Goal: Task Accomplishment & Management: Manage account settings

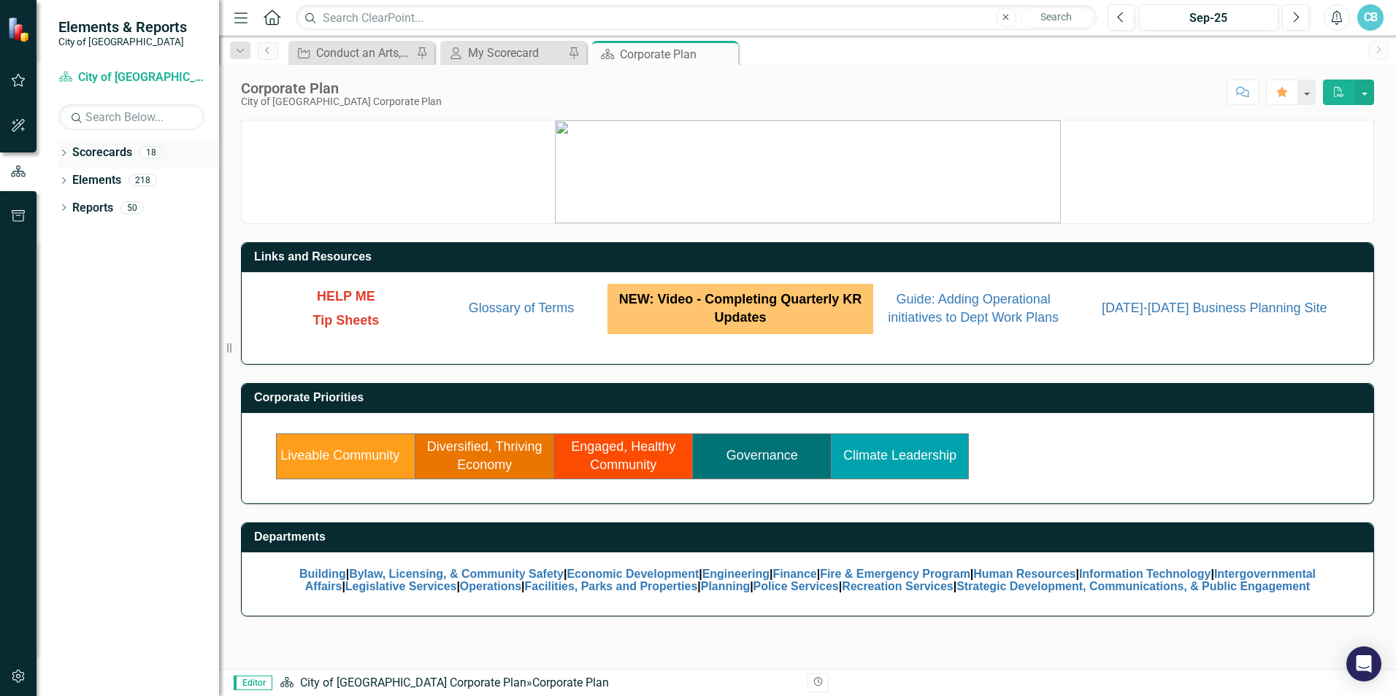
click at [67, 149] on div "Dropdown" at bounding box center [63, 154] width 10 height 12
click at [24, 83] on icon "button" at bounding box center [18, 80] width 15 height 12
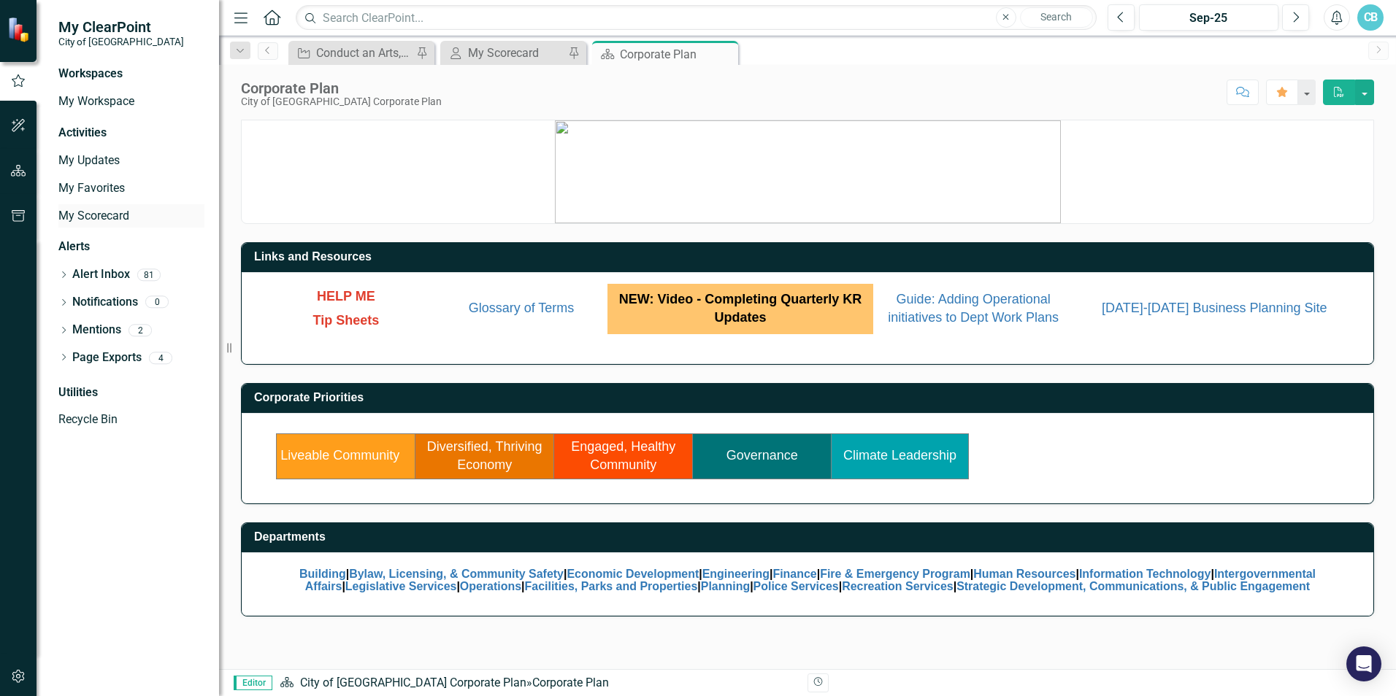
click at [102, 212] on link "My Scorecard" at bounding box center [131, 216] width 146 height 17
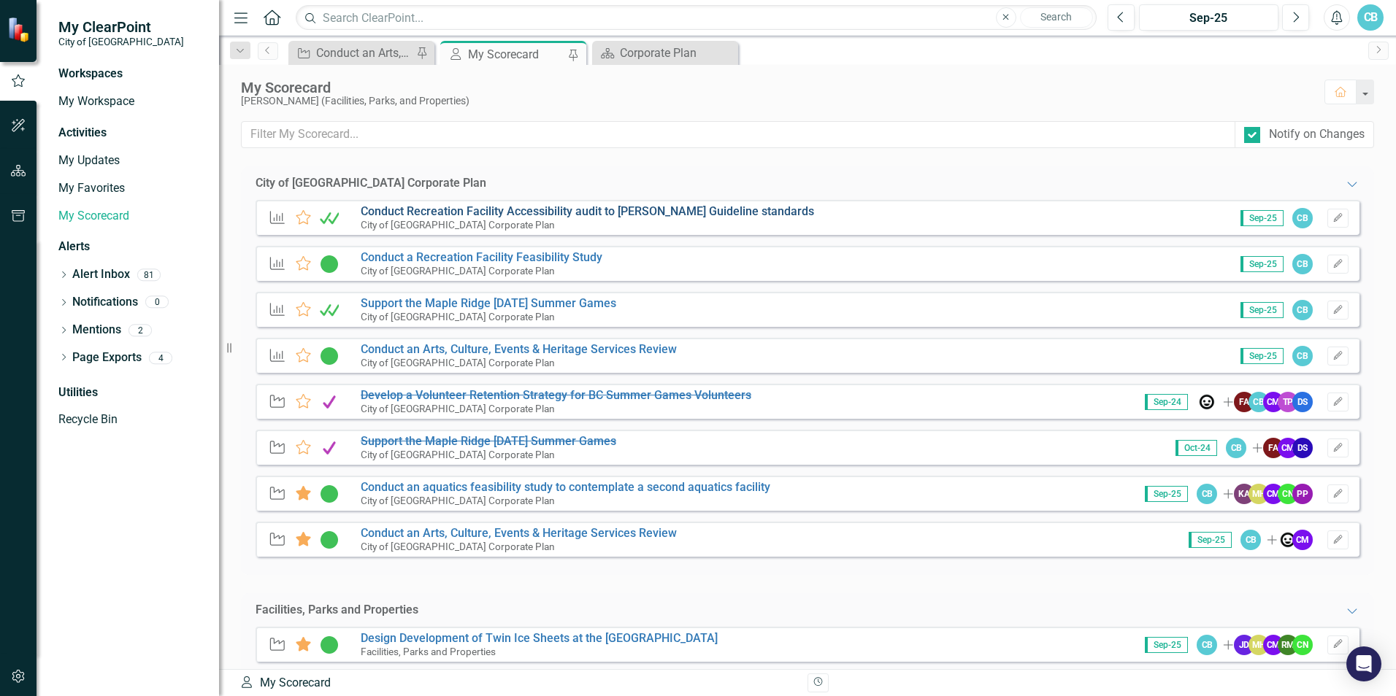
click at [526, 207] on link "Conduct Recreation Facility Accessibility audit to [PERSON_NAME] Guideline stan…" at bounding box center [587, 211] width 453 height 14
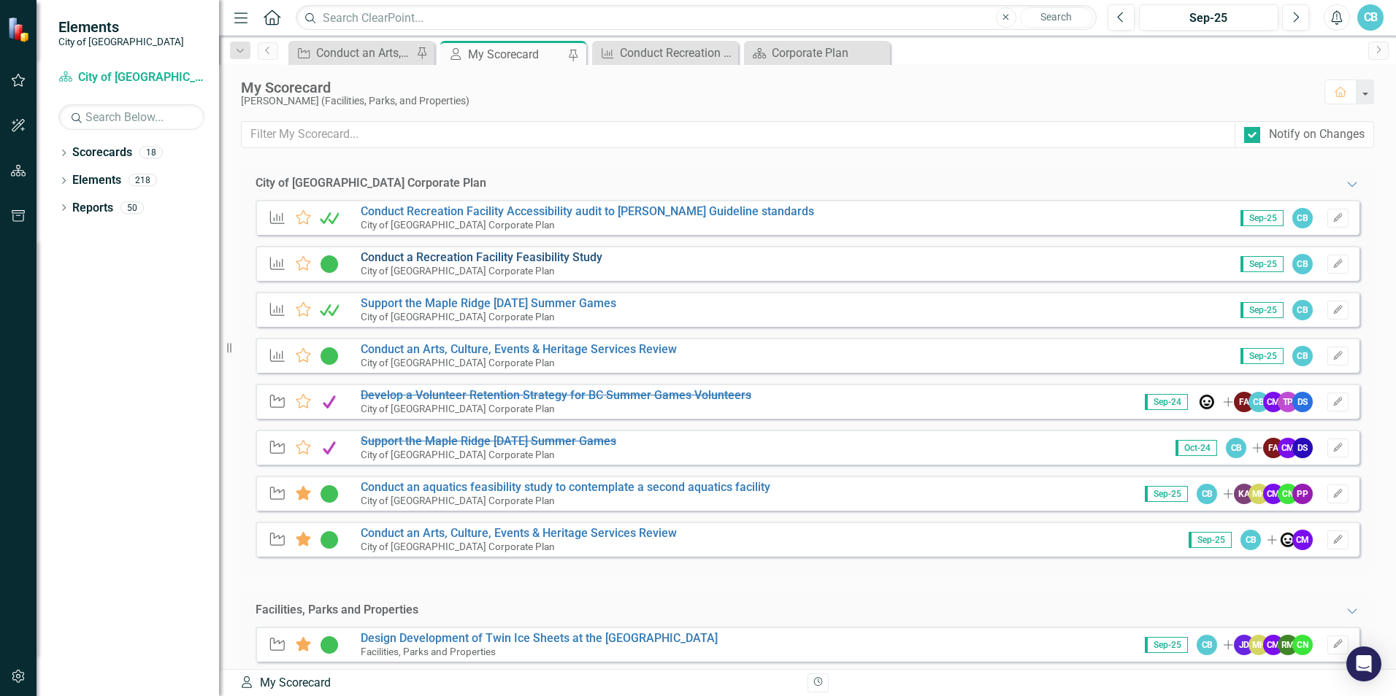
click at [515, 253] on link "Conduct a Recreation Facility Feasibility Study" at bounding box center [482, 257] width 242 height 14
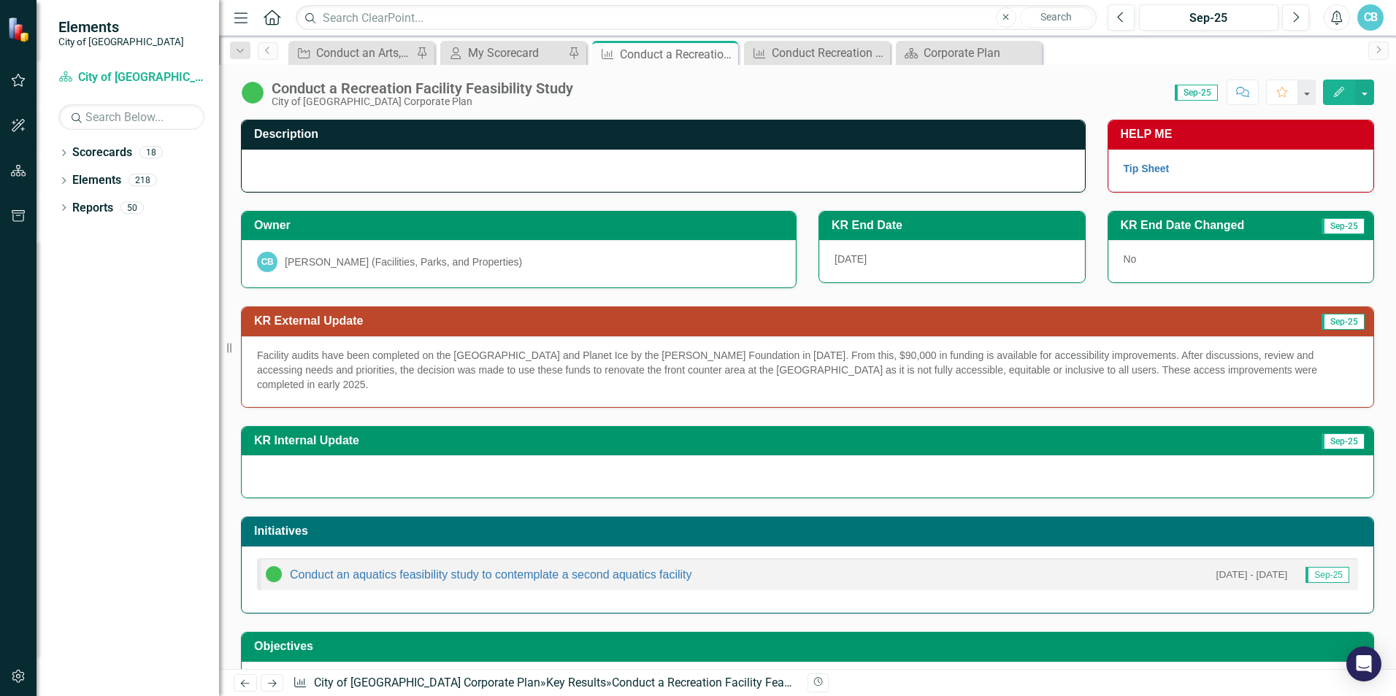
click at [377, 176] on div at bounding box center [663, 171] width 843 height 42
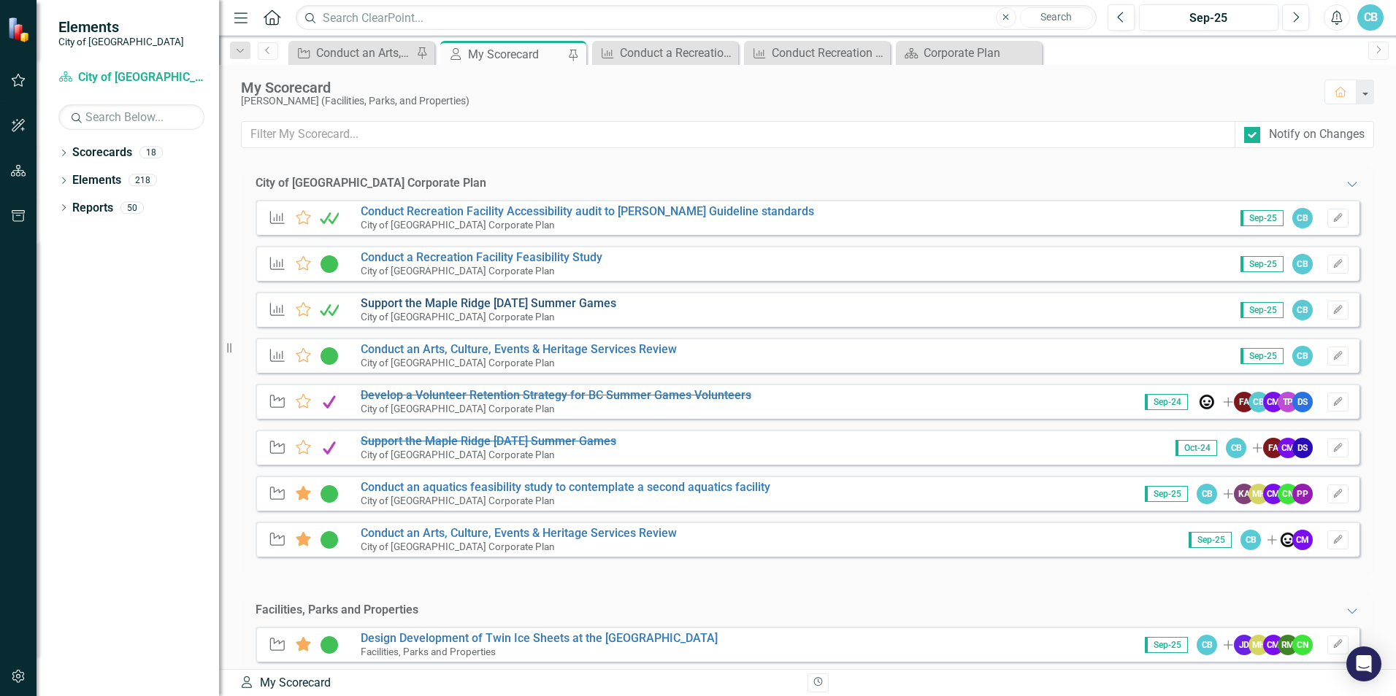
click at [474, 302] on link "Support the Maple Ridge [DATE] Summer Games" at bounding box center [488, 303] width 255 height 14
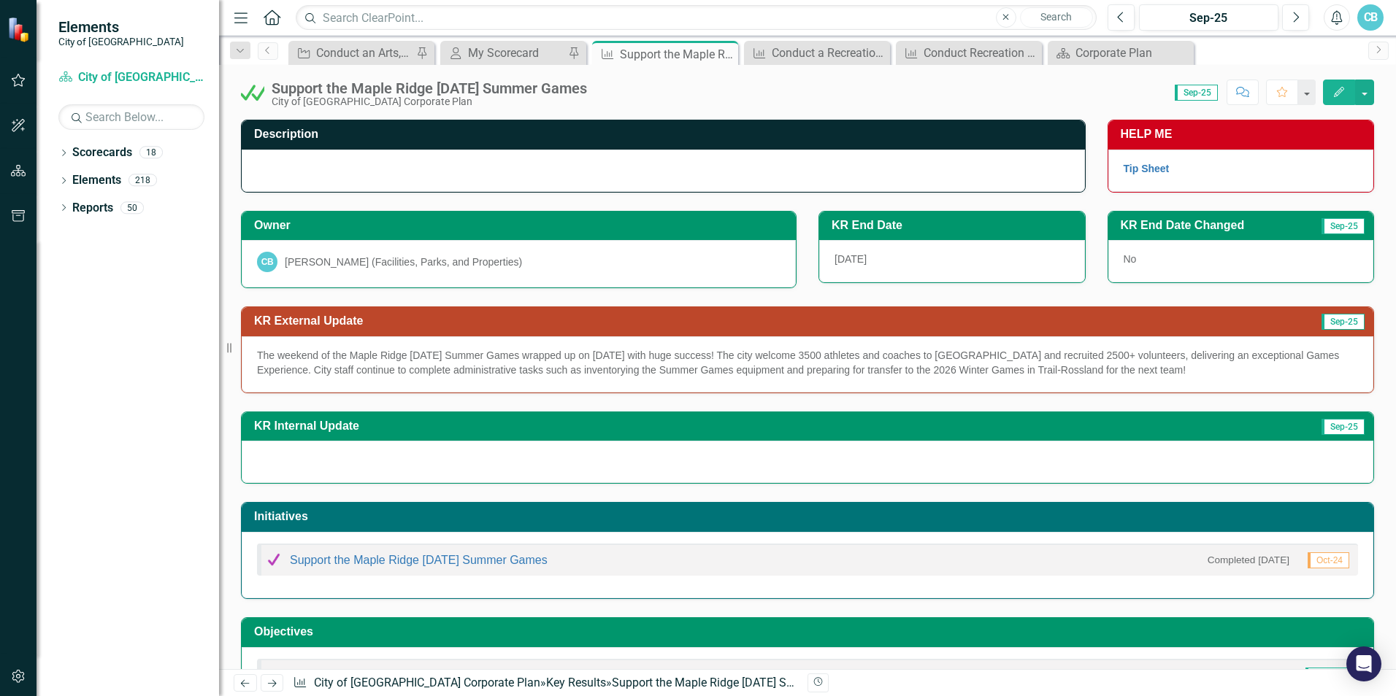
click at [259, 96] on img at bounding box center [252, 92] width 23 height 23
click at [258, 95] on img at bounding box center [252, 92] width 23 height 23
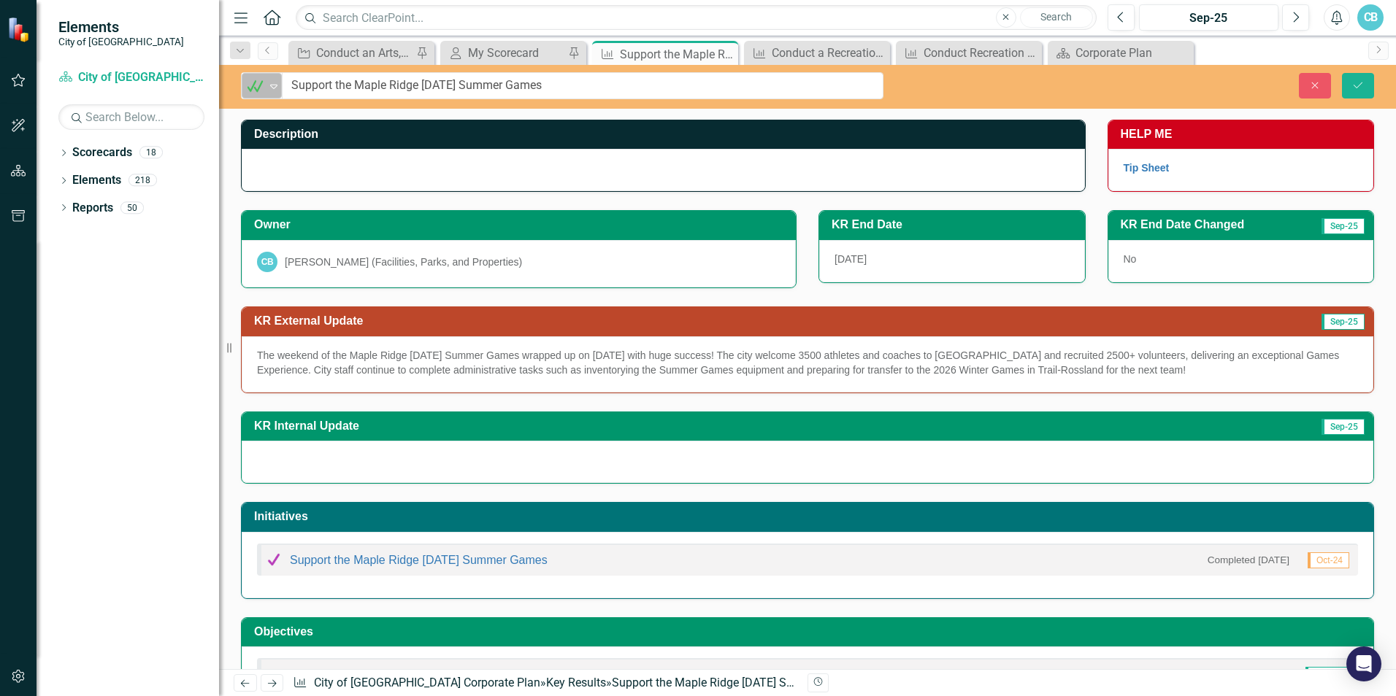
click at [272, 88] on icon "Expand" at bounding box center [273, 86] width 15 height 12
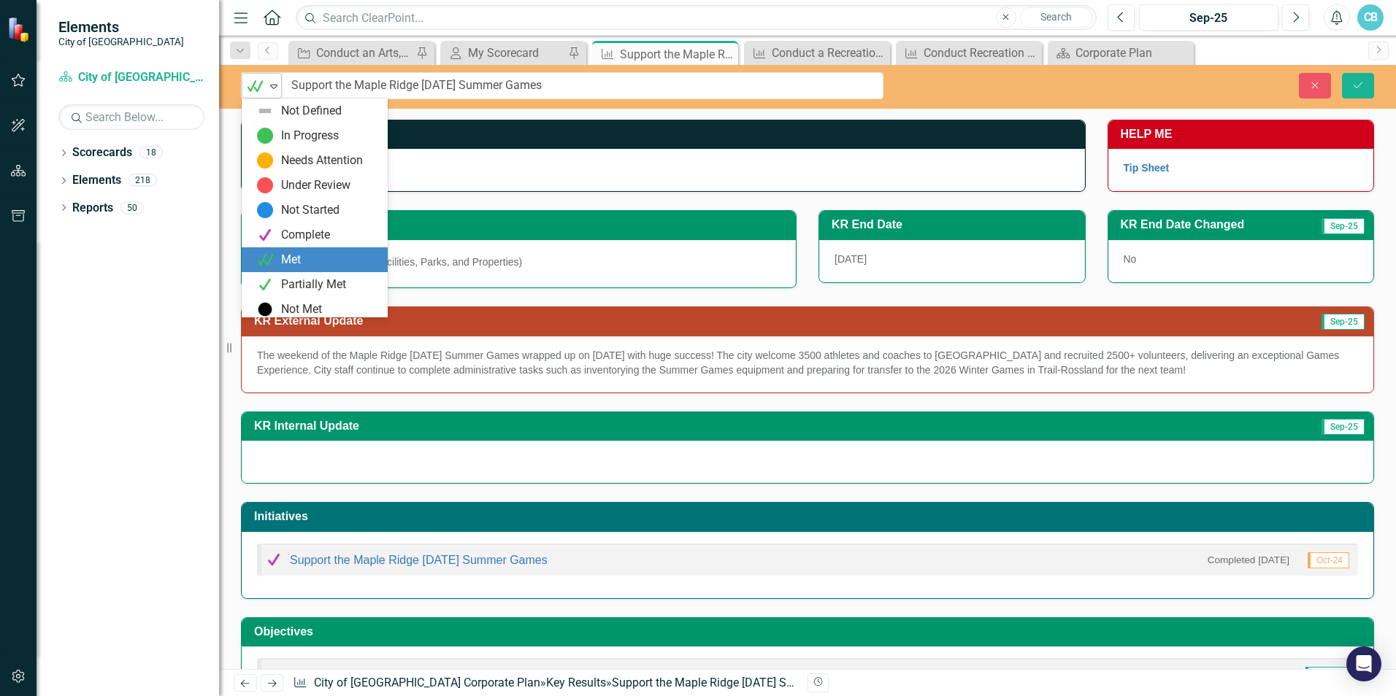
scroll to position [4, 0]
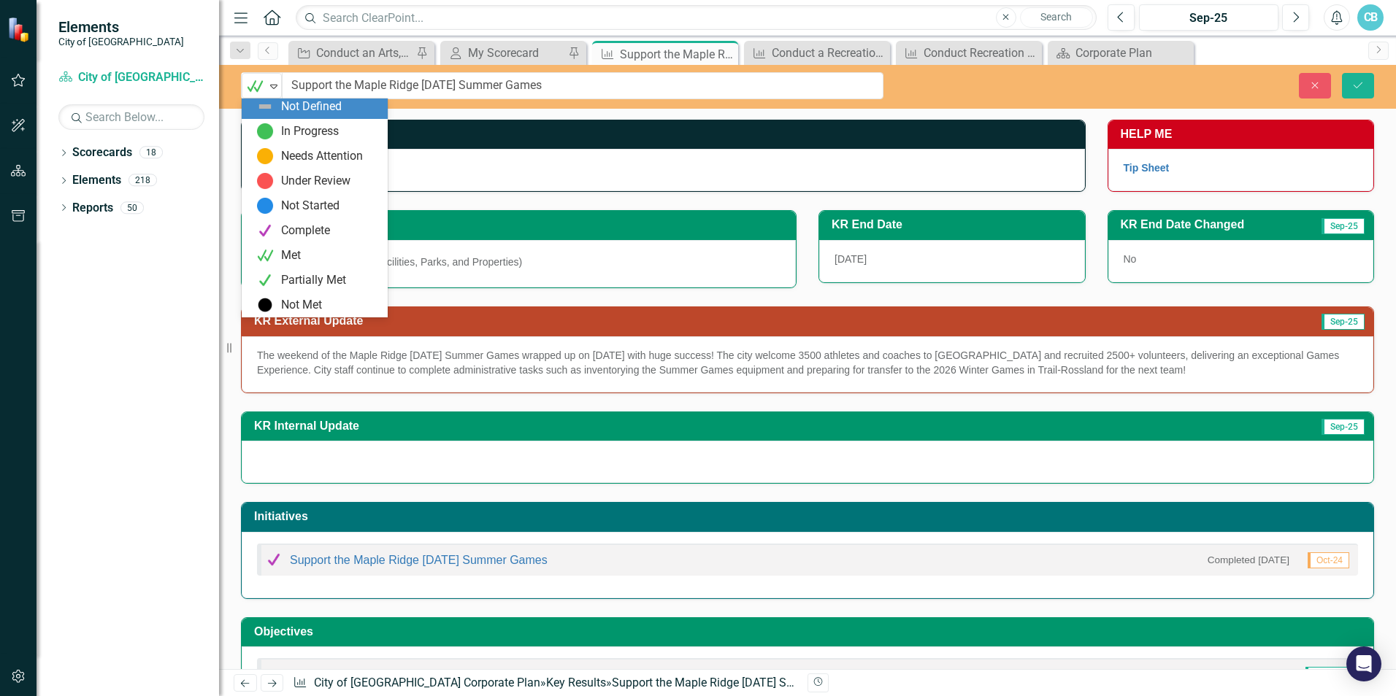
click at [94, 372] on div "Dropdown Scorecards 18 Dropdown City of [GEOGRAPHIC_DATA] Corporate Plan Buildi…" at bounding box center [127, 419] width 182 height 556
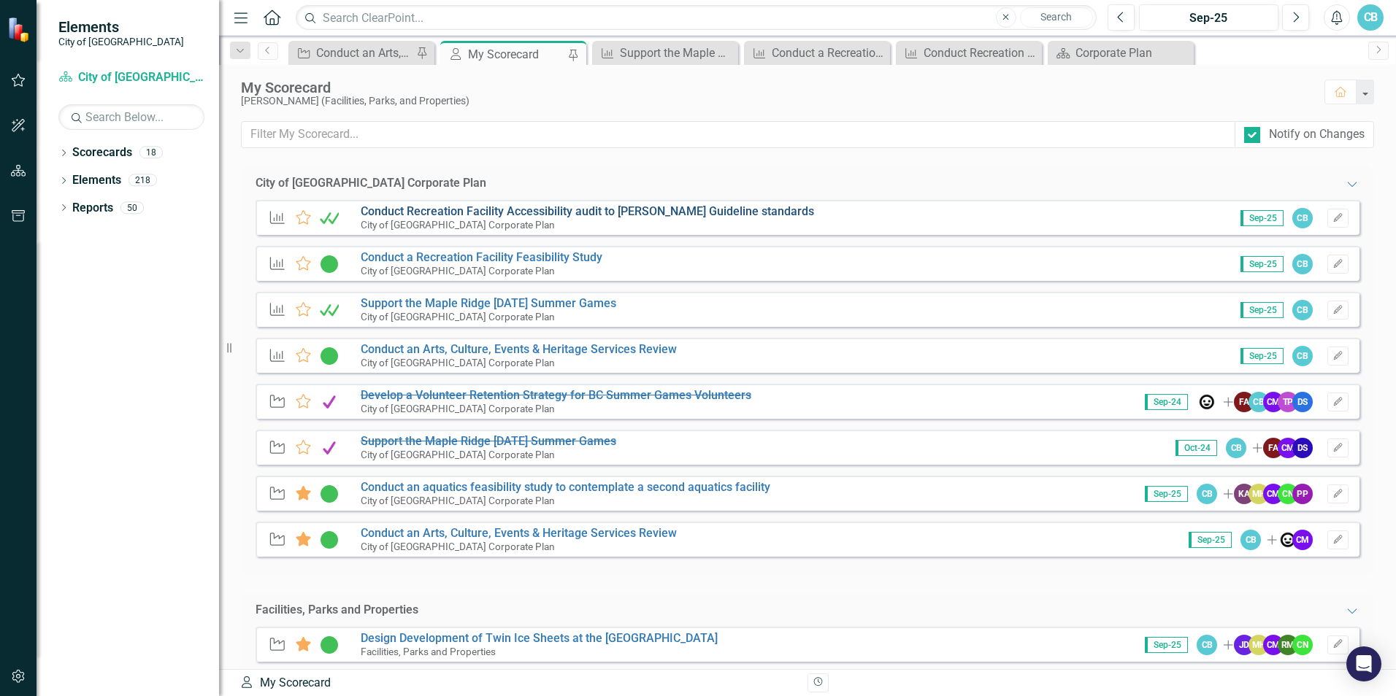
click at [398, 210] on link "Conduct Recreation Facility Accessibility audit to [PERSON_NAME] Guideline stan…" at bounding box center [587, 211] width 453 height 14
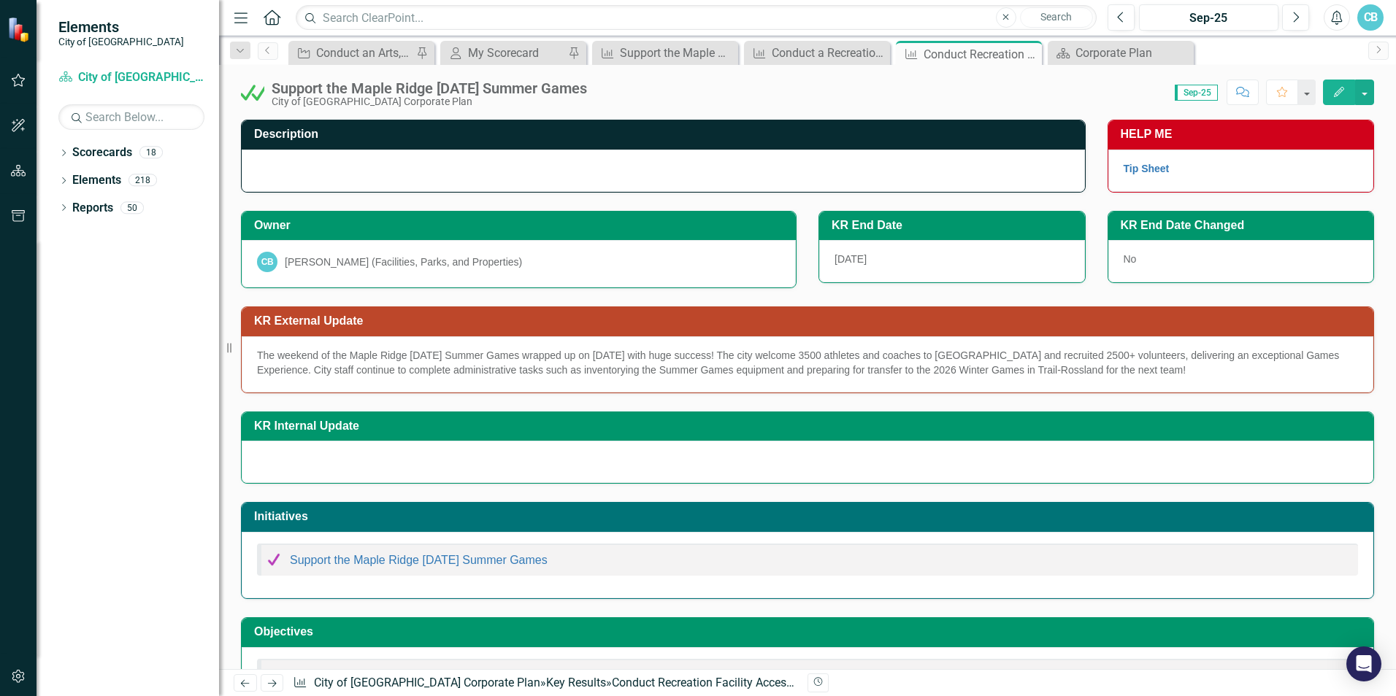
click at [398, 211] on div "Owner CB [PERSON_NAME] (Facilities, Parks, and Properties)" at bounding box center [519, 250] width 556 height 78
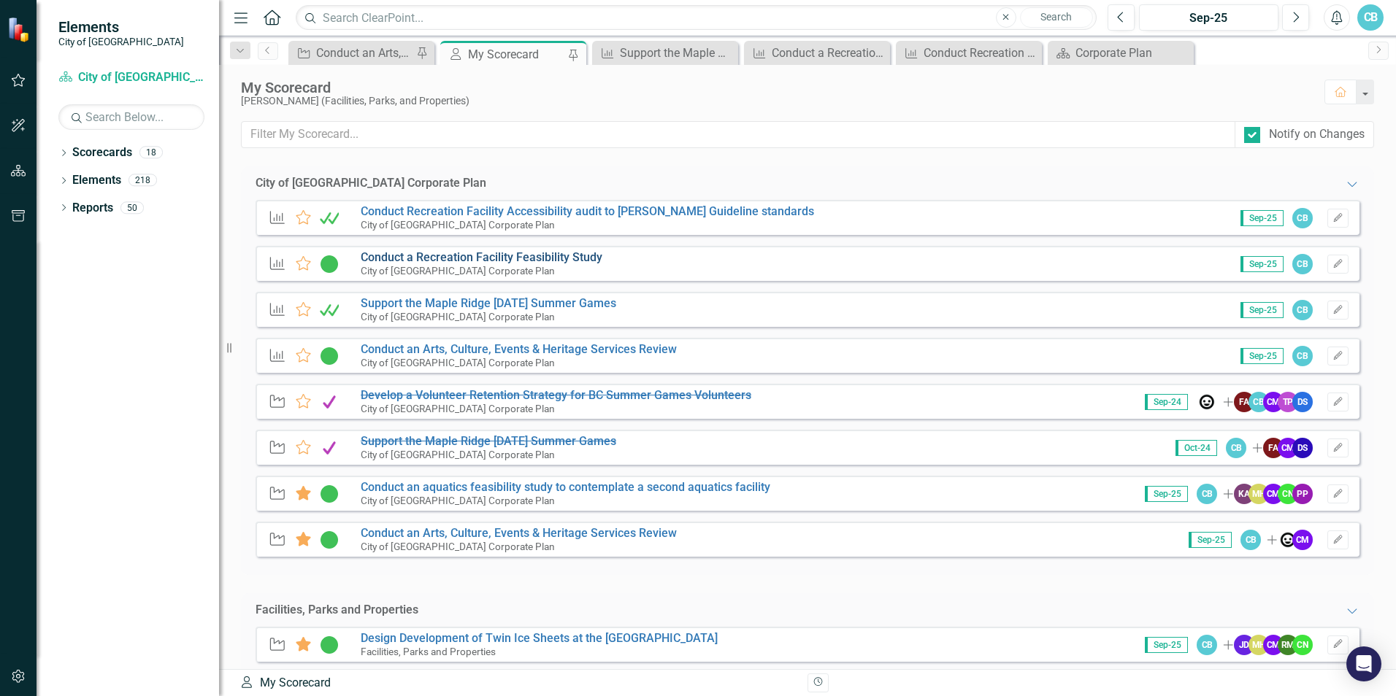
click at [407, 256] on link "Conduct a Recreation Facility Feasibility Study" at bounding box center [482, 257] width 242 height 14
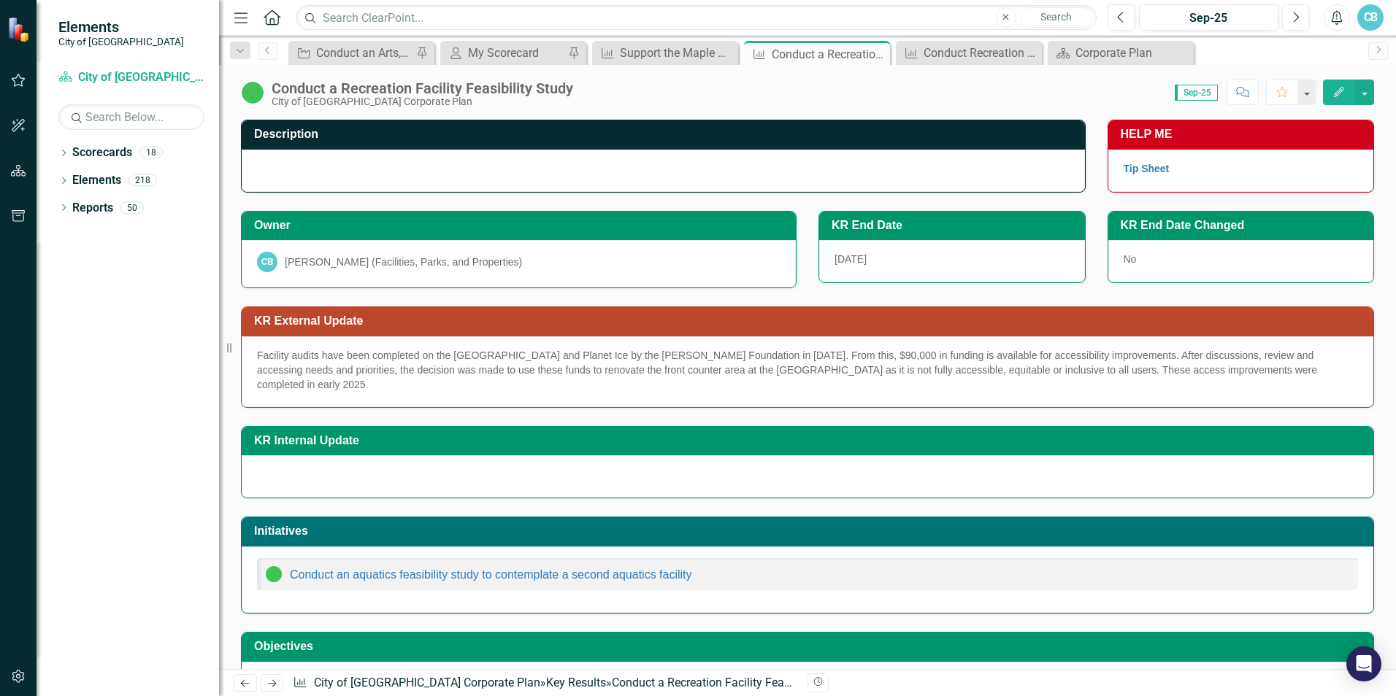
click at [407, 256] on div "[PERSON_NAME] (Facilities, Parks, and Properties)" at bounding box center [403, 262] width 237 height 15
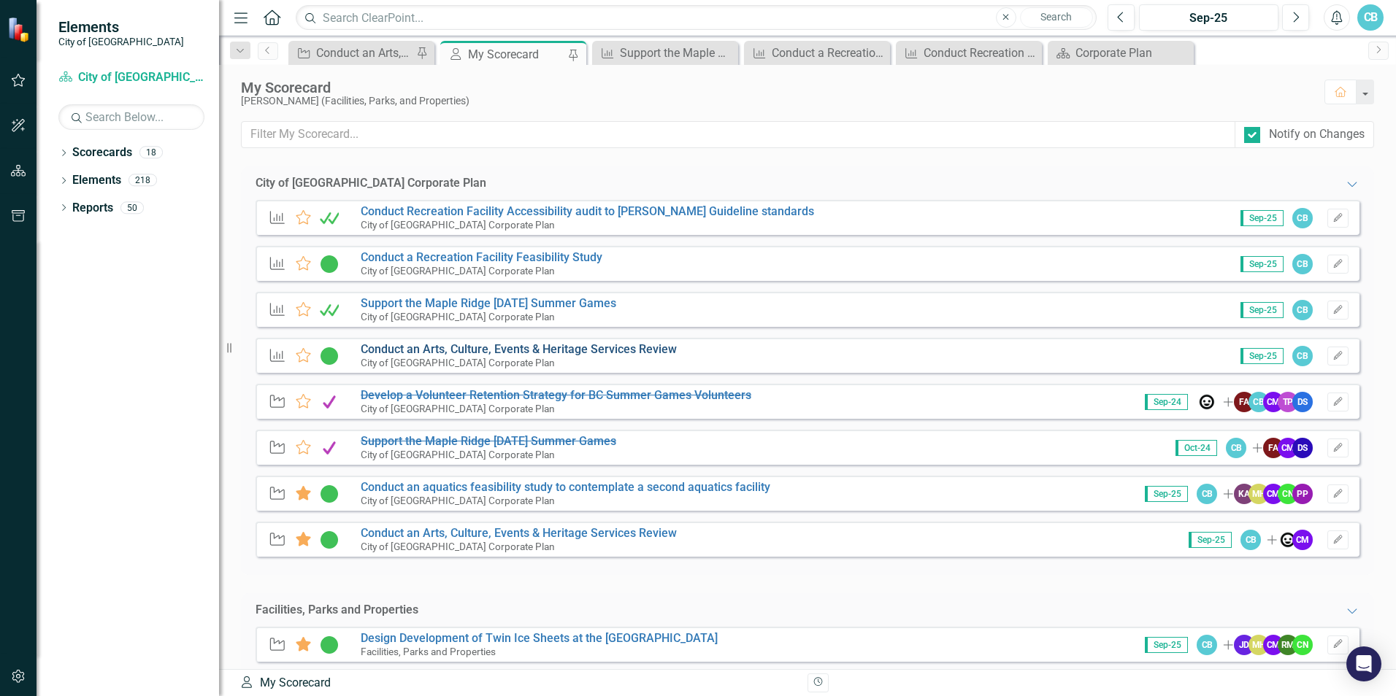
click at [492, 345] on link "Conduct an Arts, Culture, Events & Heritage Services Review" at bounding box center [519, 349] width 316 height 14
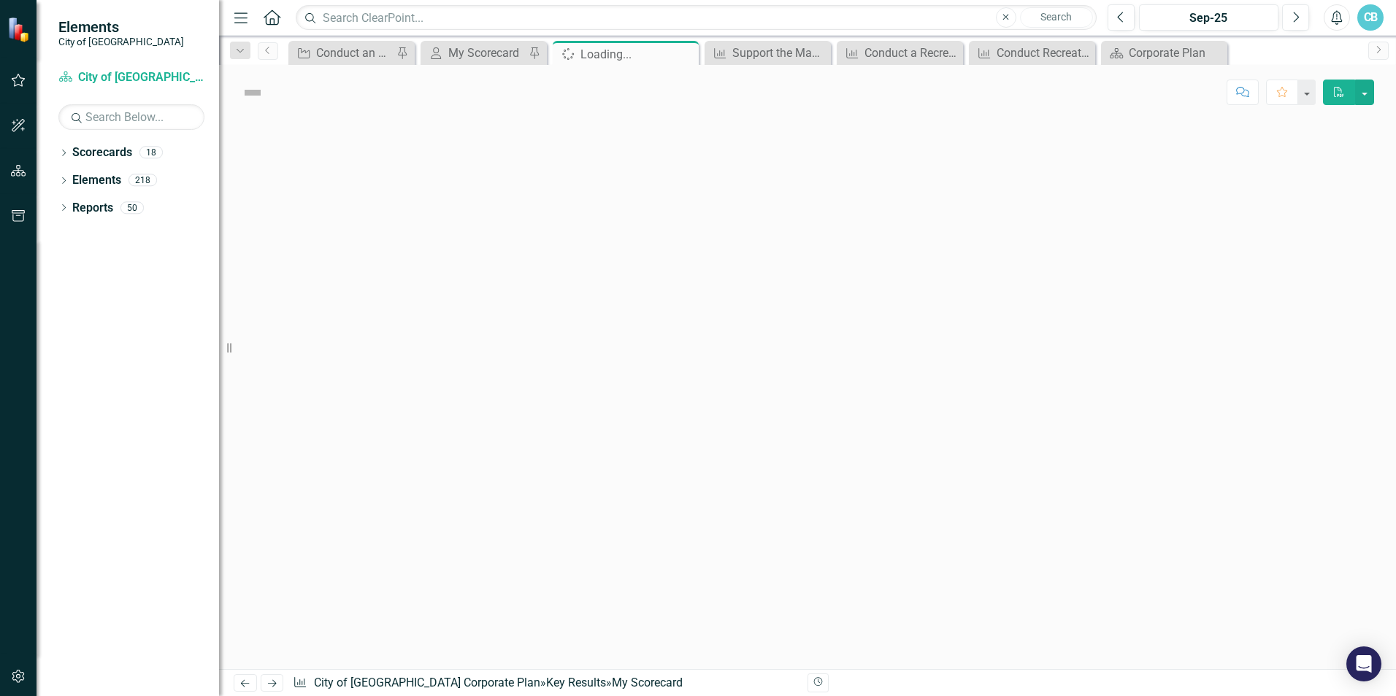
click at [492, 345] on div at bounding box center [807, 395] width 1177 height 550
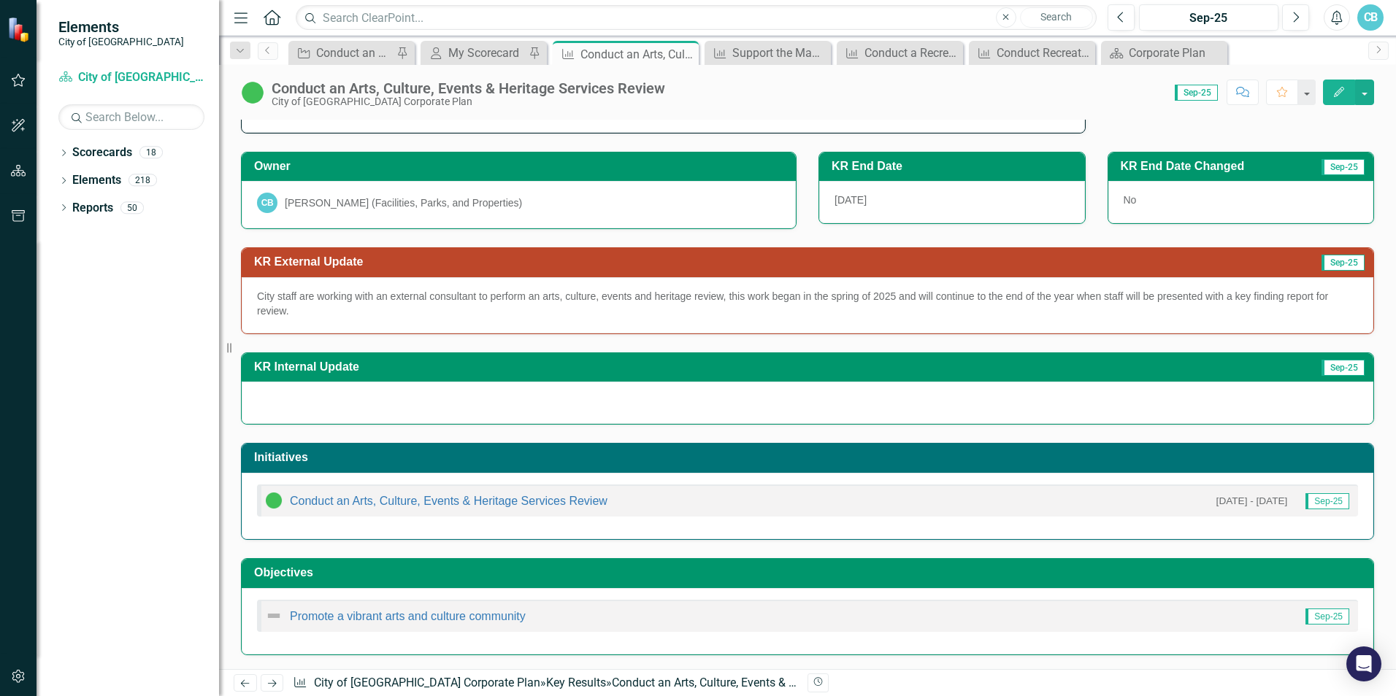
scroll to position [103, 0]
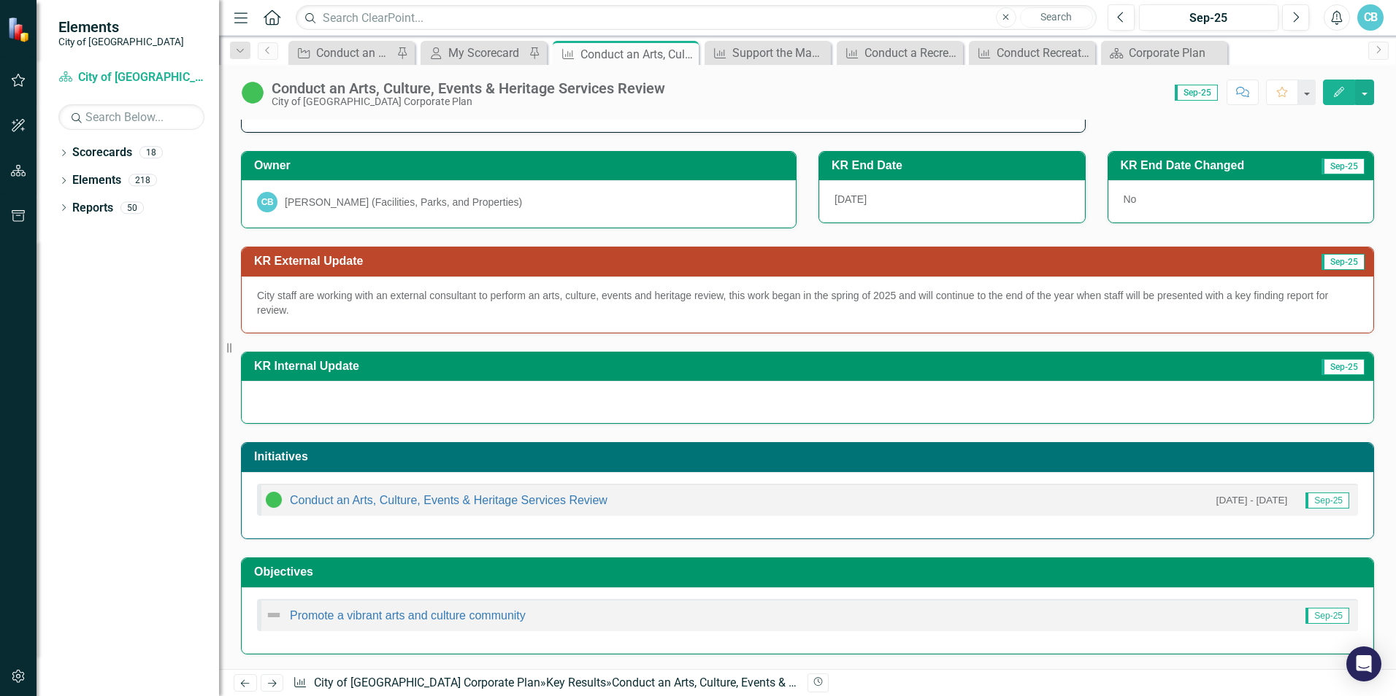
click at [334, 360] on h3 "KR Internal Update" at bounding box center [644, 366] width 781 height 13
click at [153, 447] on div "Dropdown Scorecards 18 Dropdown City of [GEOGRAPHIC_DATA] Corporate Plan Buildi…" at bounding box center [127, 419] width 182 height 556
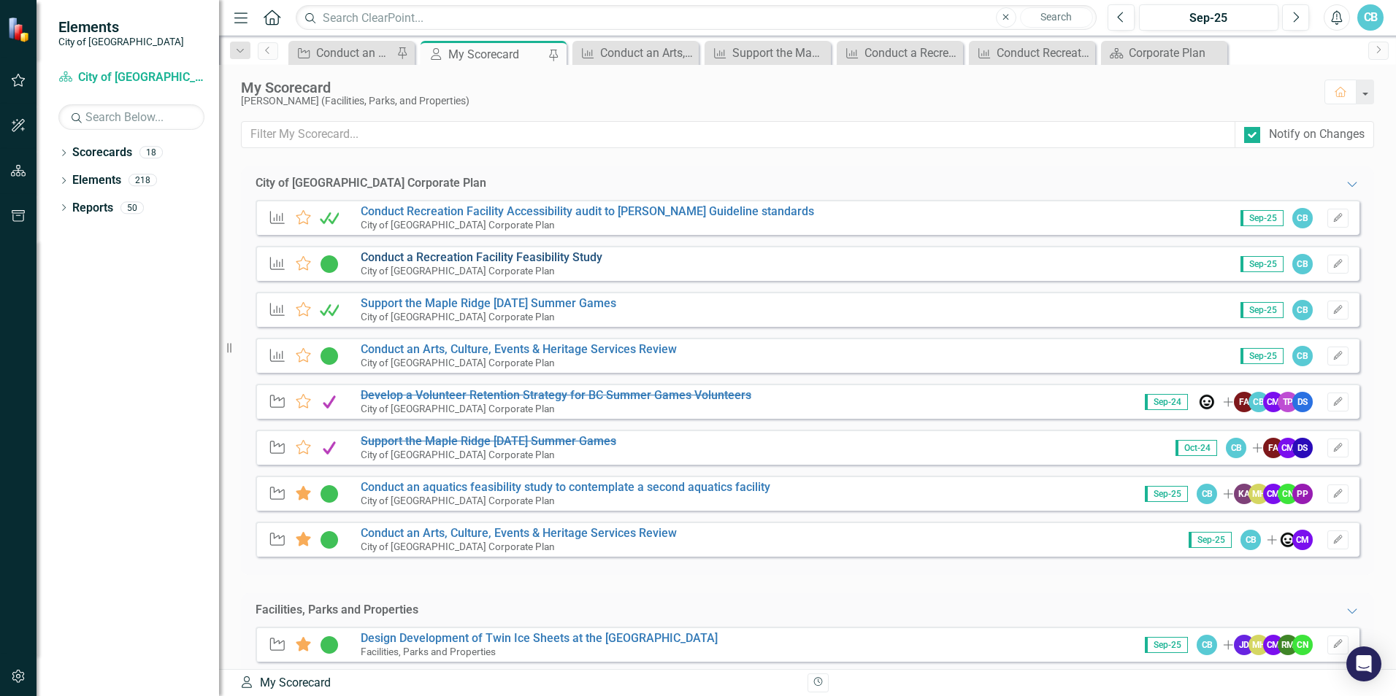
click at [411, 258] on link "Conduct a Recreation Facility Feasibility Study" at bounding box center [482, 257] width 242 height 14
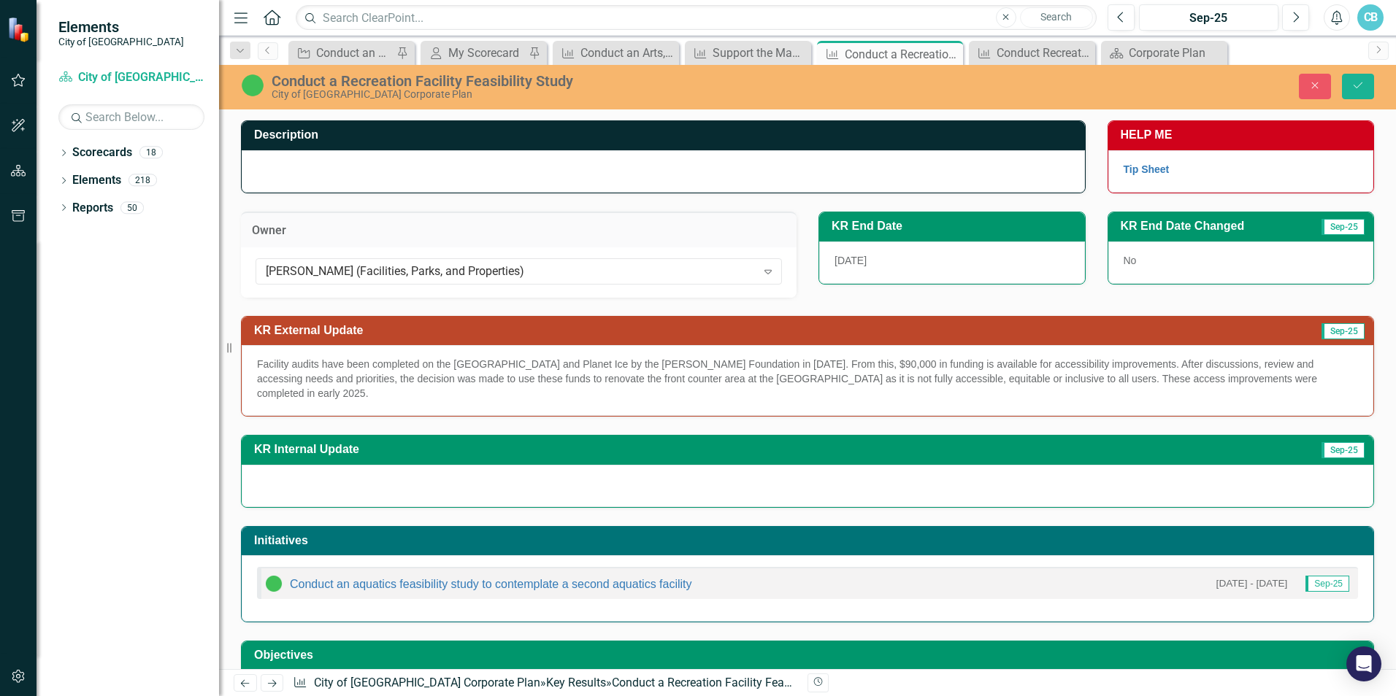
click at [341, 381] on p "Facility audits have been completed on the [GEOGRAPHIC_DATA] and Planet Ice by …" at bounding box center [807, 379] width 1101 height 44
click at [380, 380] on p "Facility audits have been completed on the [GEOGRAPHIC_DATA] and Planet Ice by …" at bounding box center [807, 379] width 1101 height 44
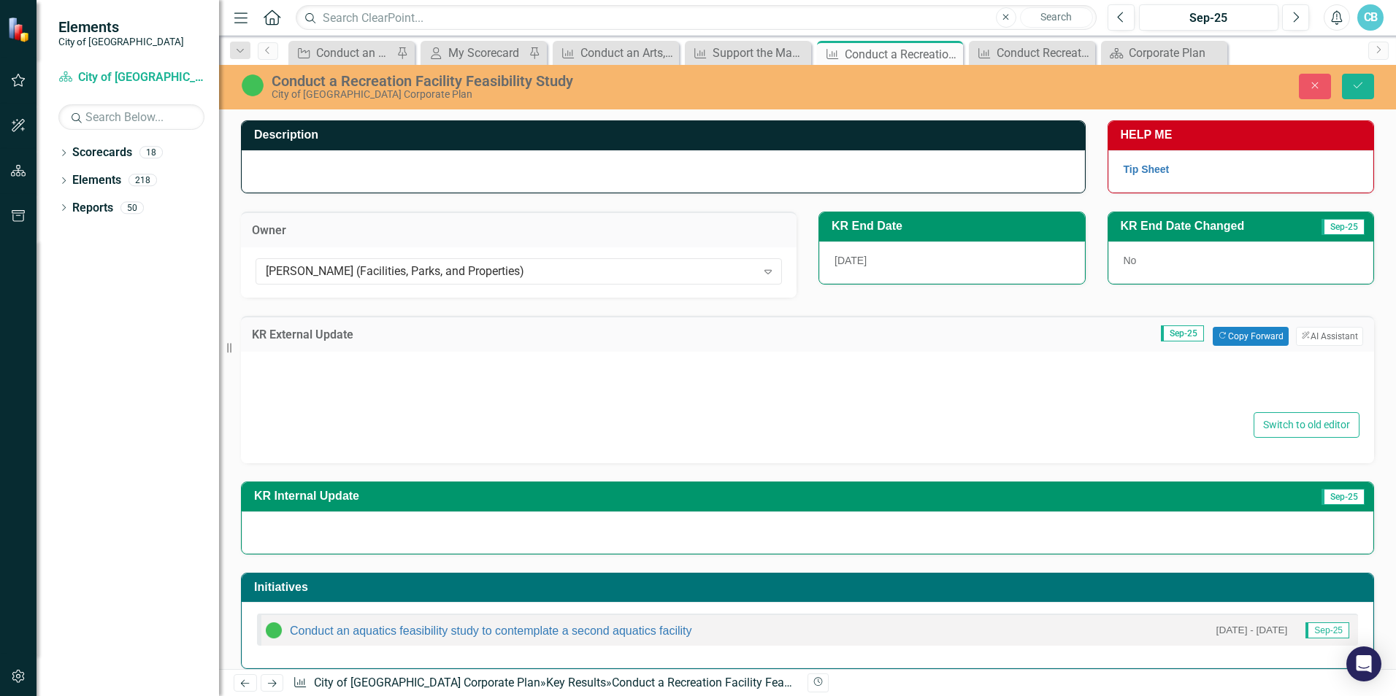
type textarea "<p>Facility audits have been completed on the [GEOGRAPHIC_DATA] and Planet Ice …"
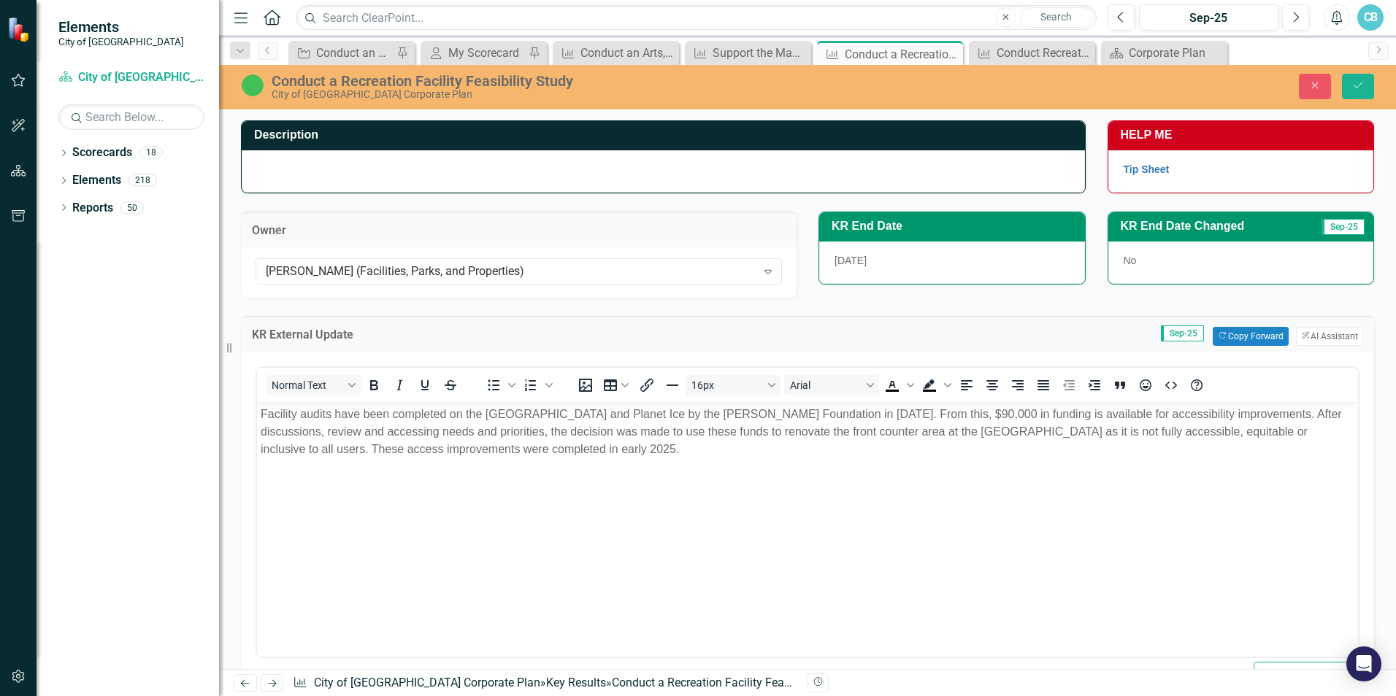
click at [926, 472] on body "Facility audits have been completed on the [GEOGRAPHIC_DATA] and Planet Ice by …" at bounding box center [807, 510] width 1101 height 219
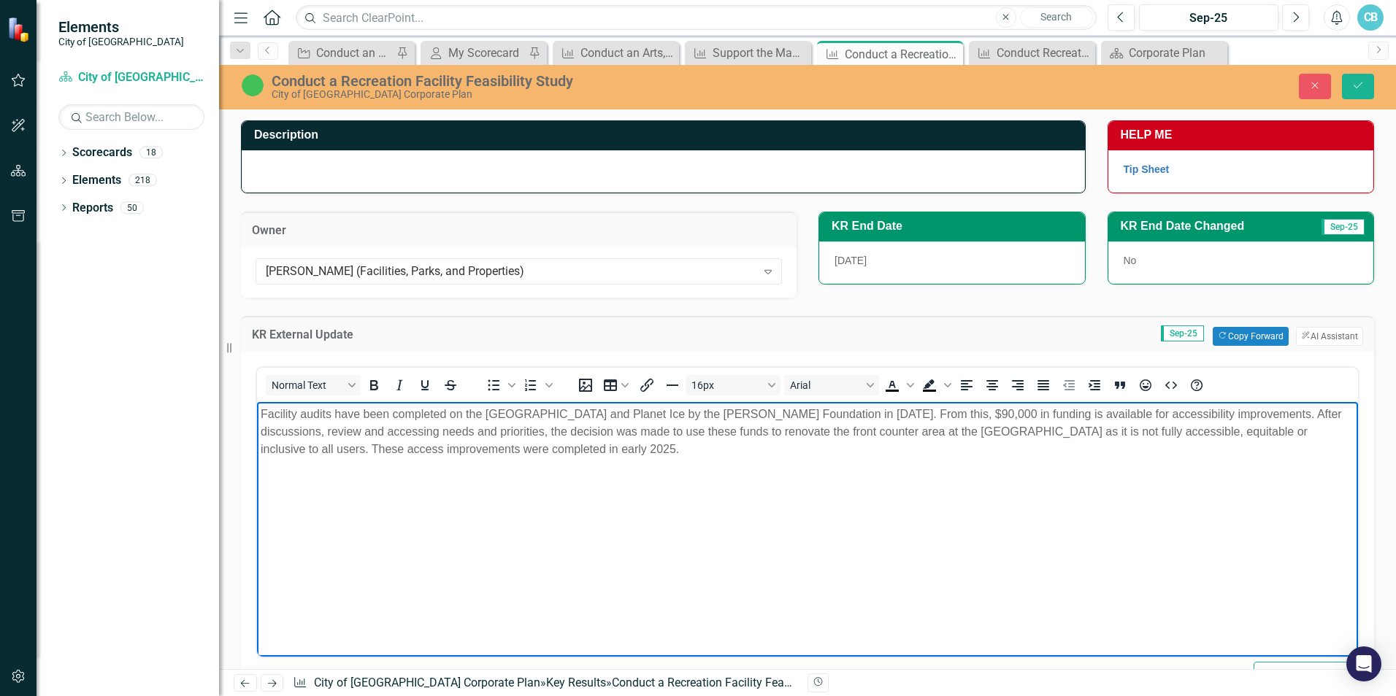
drag, startPoint x: 906, startPoint y: 471, endPoint x: 156, endPoint y: 397, distance: 753.3
click at [257, 401] on html "Facility audits have been completed on the [GEOGRAPHIC_DATA] and Planet Ice by …" at bounding box center [807, 510] width 1101 height 219
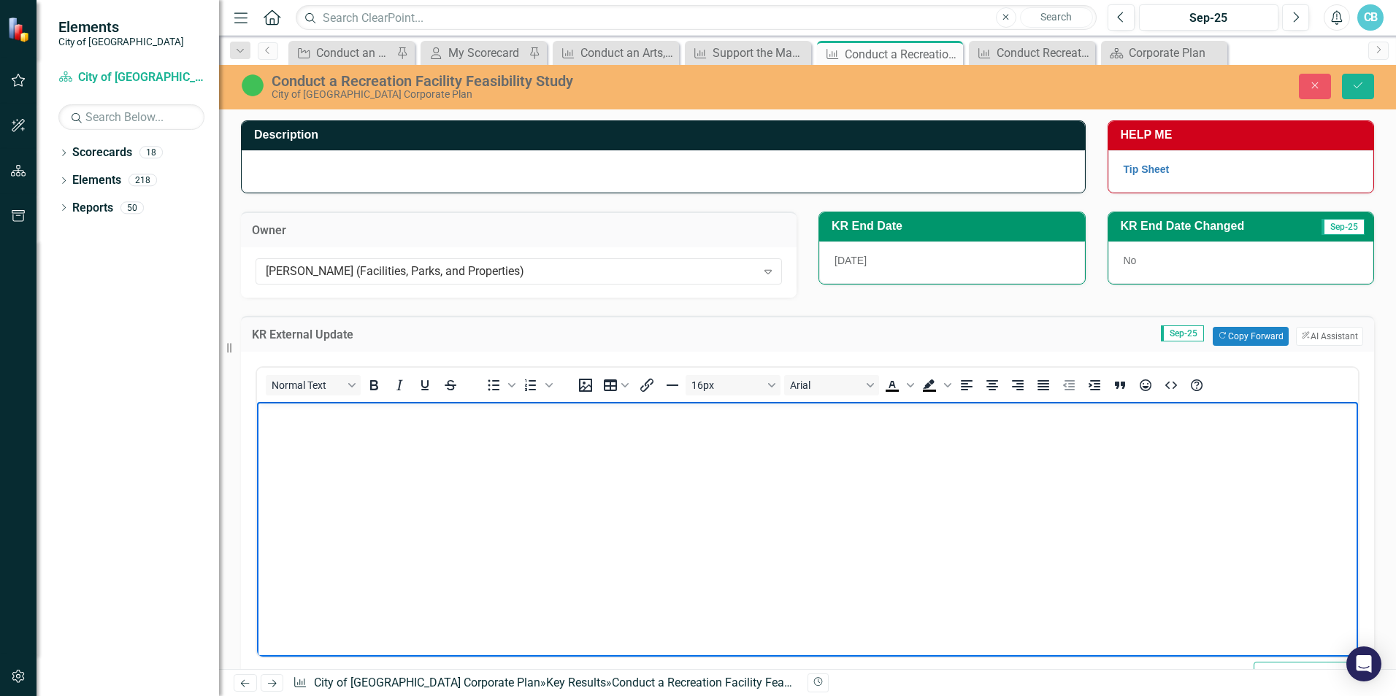
click at [332, 441] on body "Rich Text Area. Press ALT-0 for help." at bounding box center [807, 510] width 1101 height 219
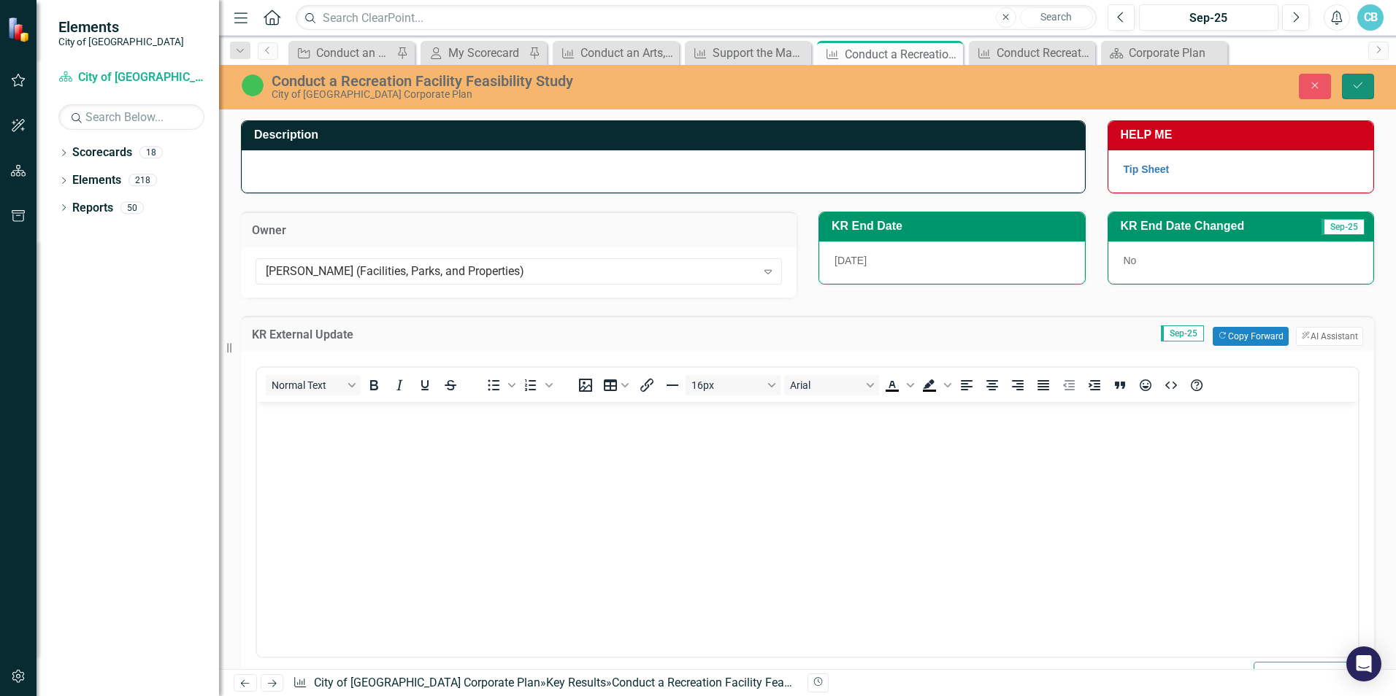
click at [1362, 82] on icon "Save" at bounding box center [1357, 85] width 13 height 10
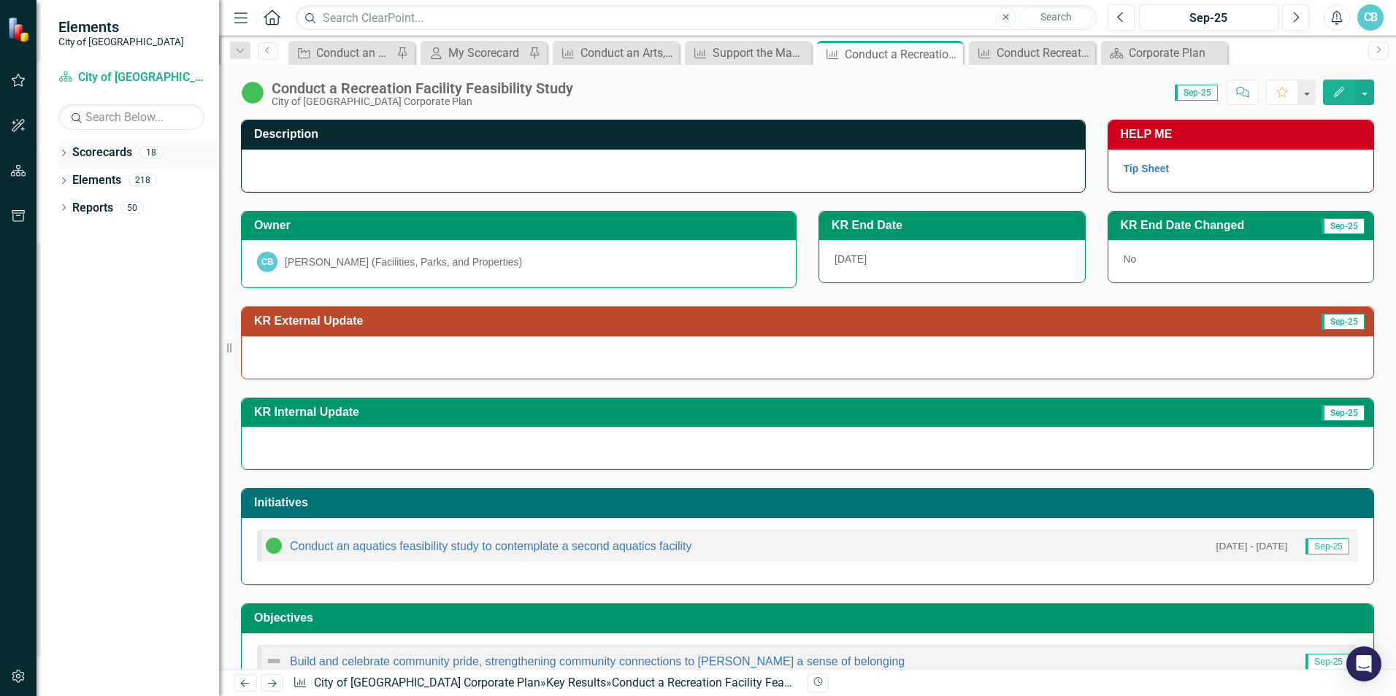
click at [61, 159] on div "Dropdown" at bounding box center [63, 154] width 10 height 12
click at [14, 77] on icon "button" at bounding box center [18, 80] width 15 height 12
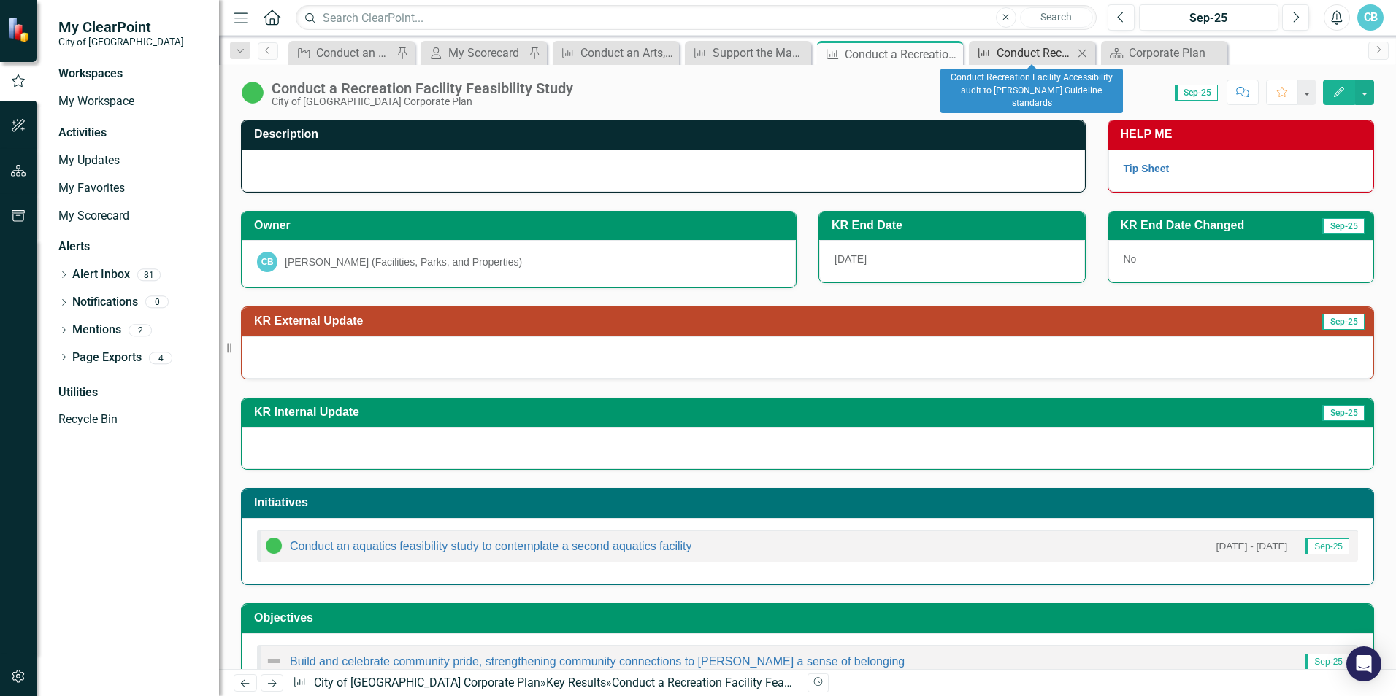
click at [1055, 50] on div "Conduct Recreation Facility Accessibility audit to [PERSON_NAME] Guideline stan…" at bounding box center [1034, 53] width 77 height 18
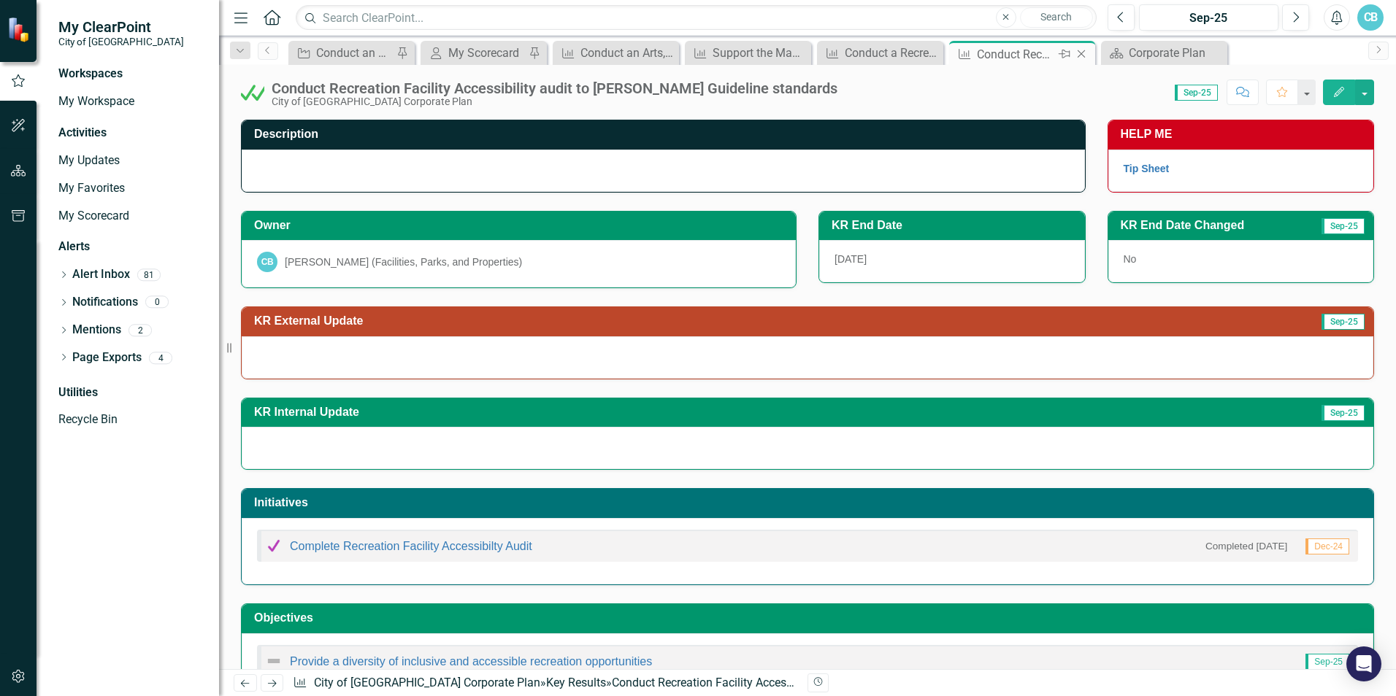
click at [1078, 55] on icon "Close" at bounding box center [1081, 54] width 15 height 12
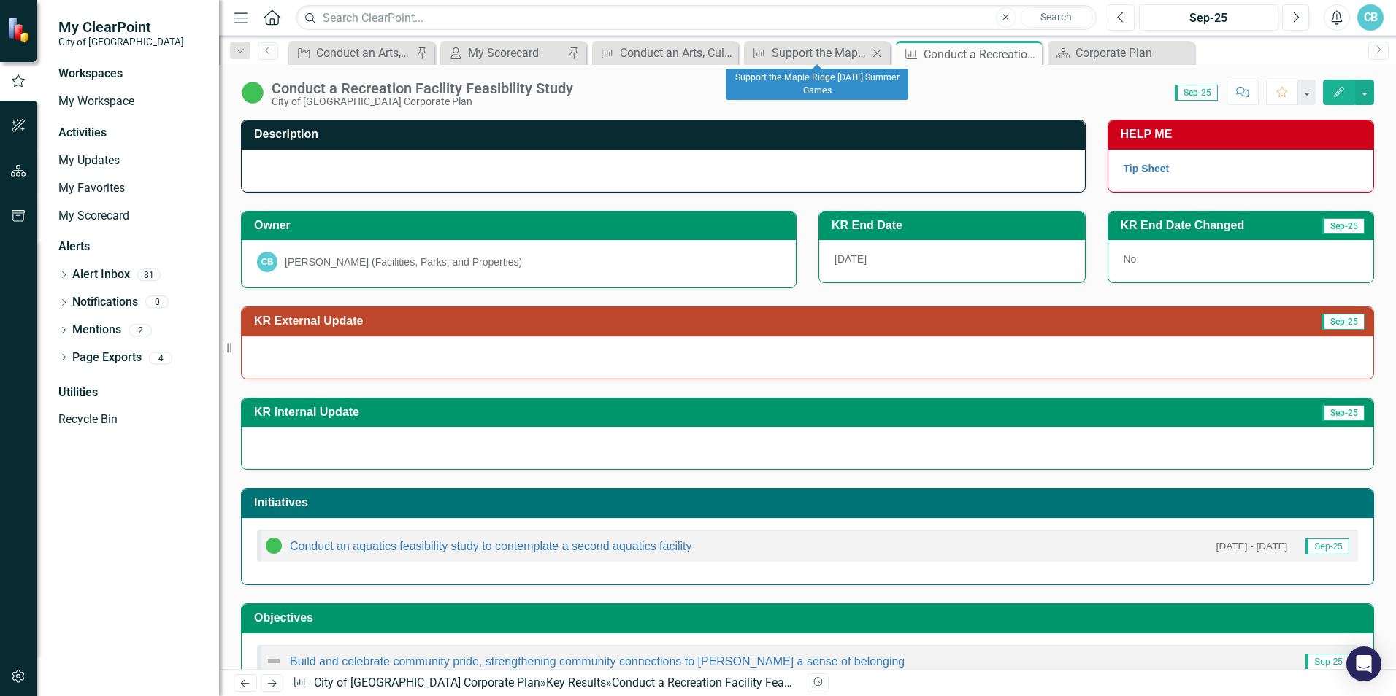
click at [877, 51] on icon "Close" at bounding box center [876, 53] width 15 height 12
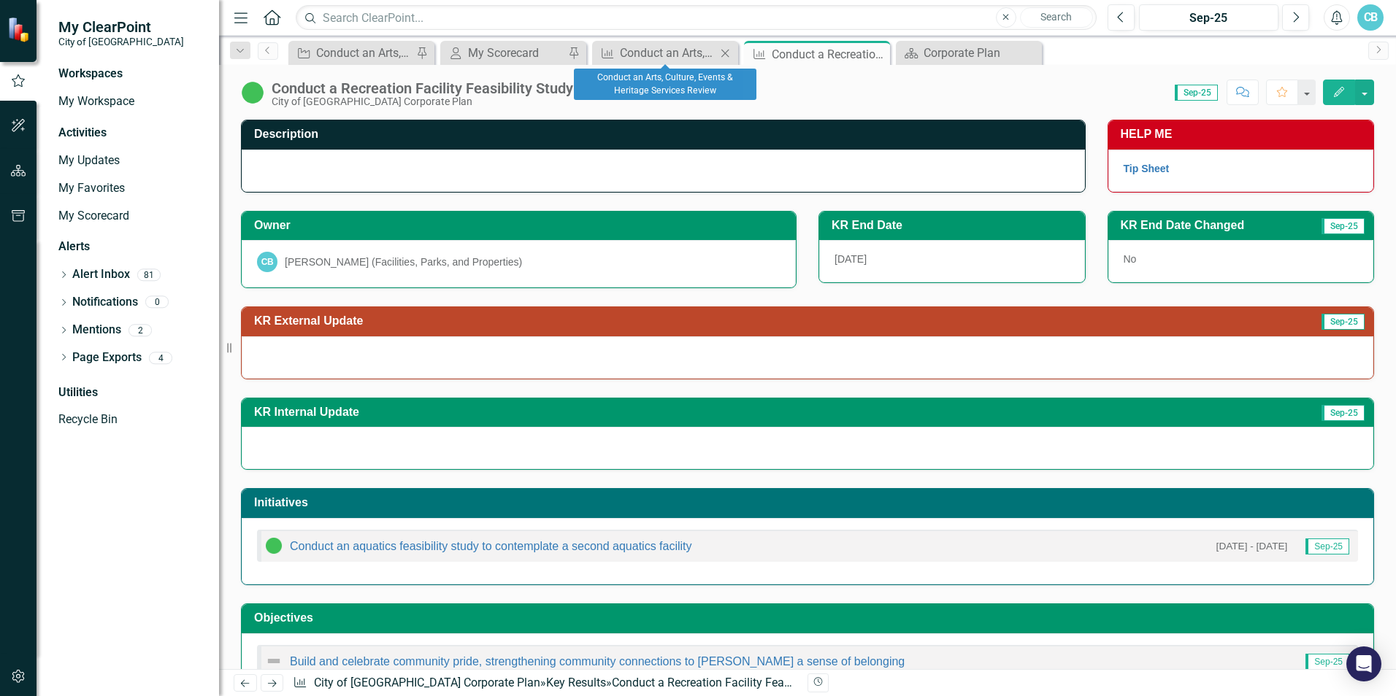
click at [723, 48] on icon "Close" at bounding box center [725, 53] width 15 height 12
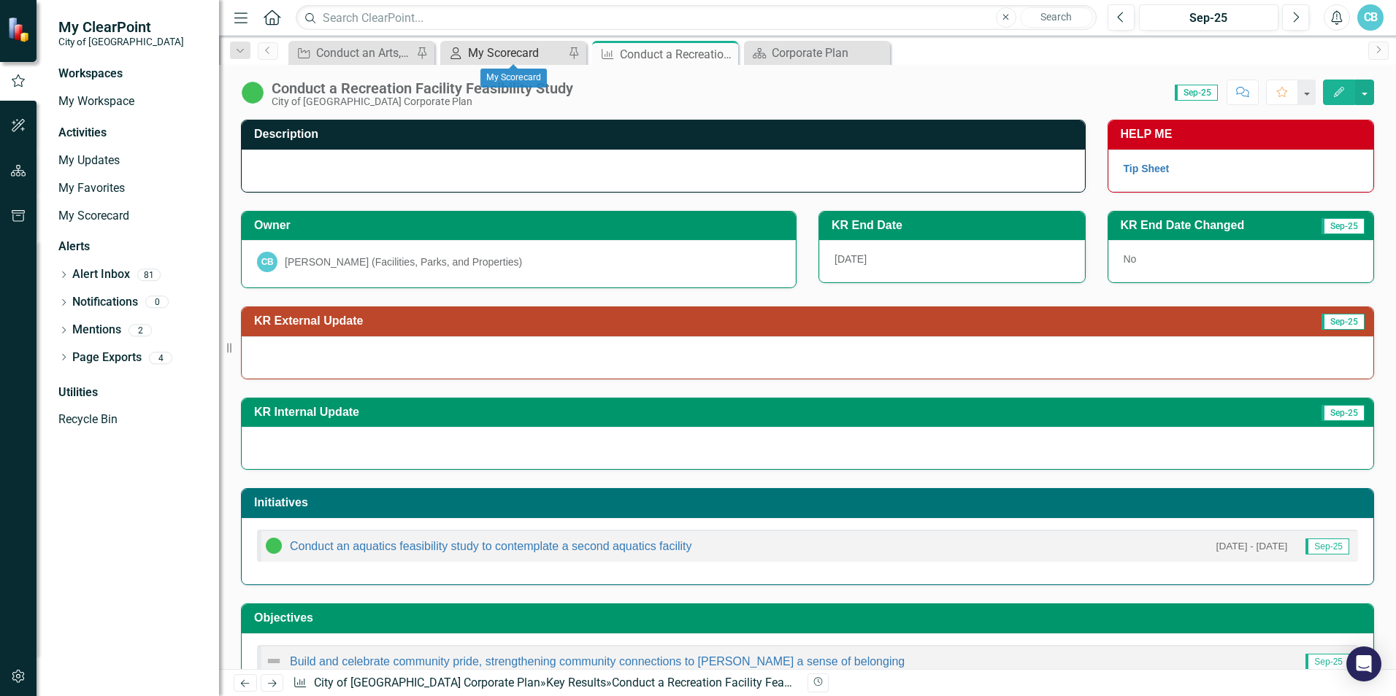
click at [469, 45] on div "My Scorecard" at bounding box center [516, 53] width 96 height 18
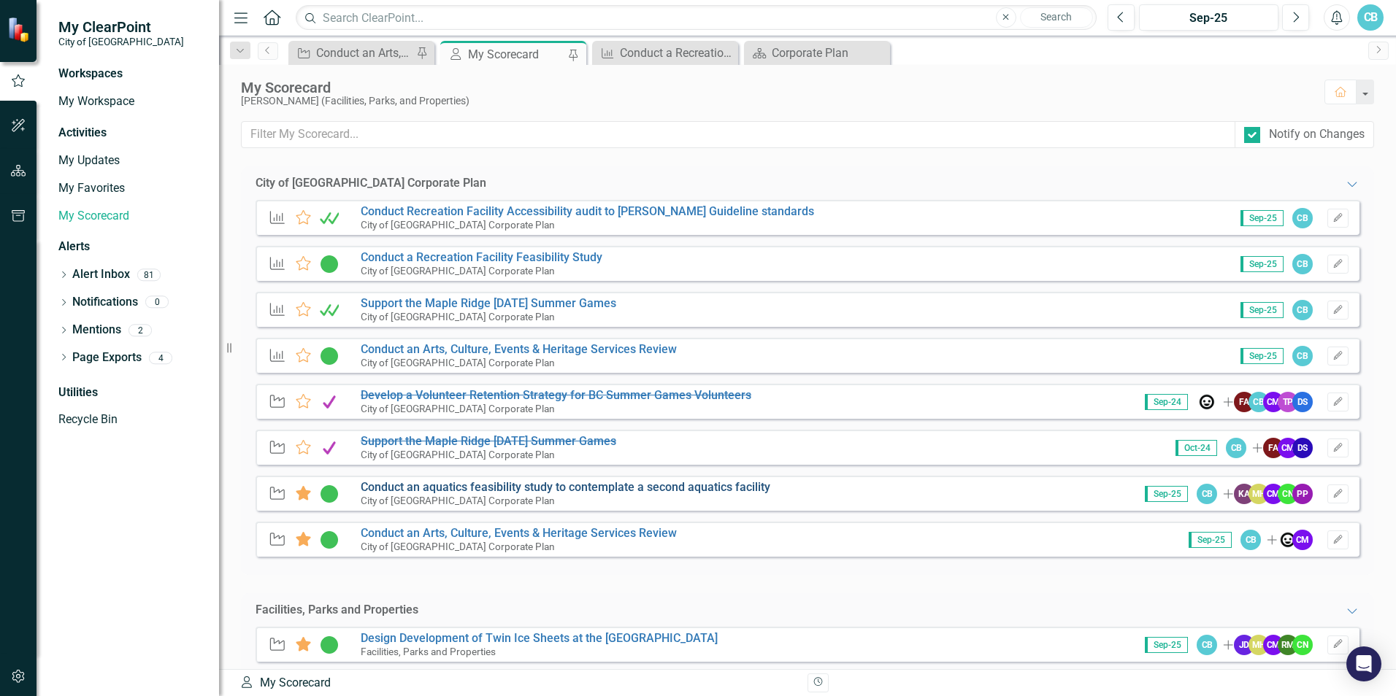
click at [436, 487] on link "Conduct an aquatics feasibility study to contemplate a second aquatics facility" at bounding box center [566, 487] width 410 height 14
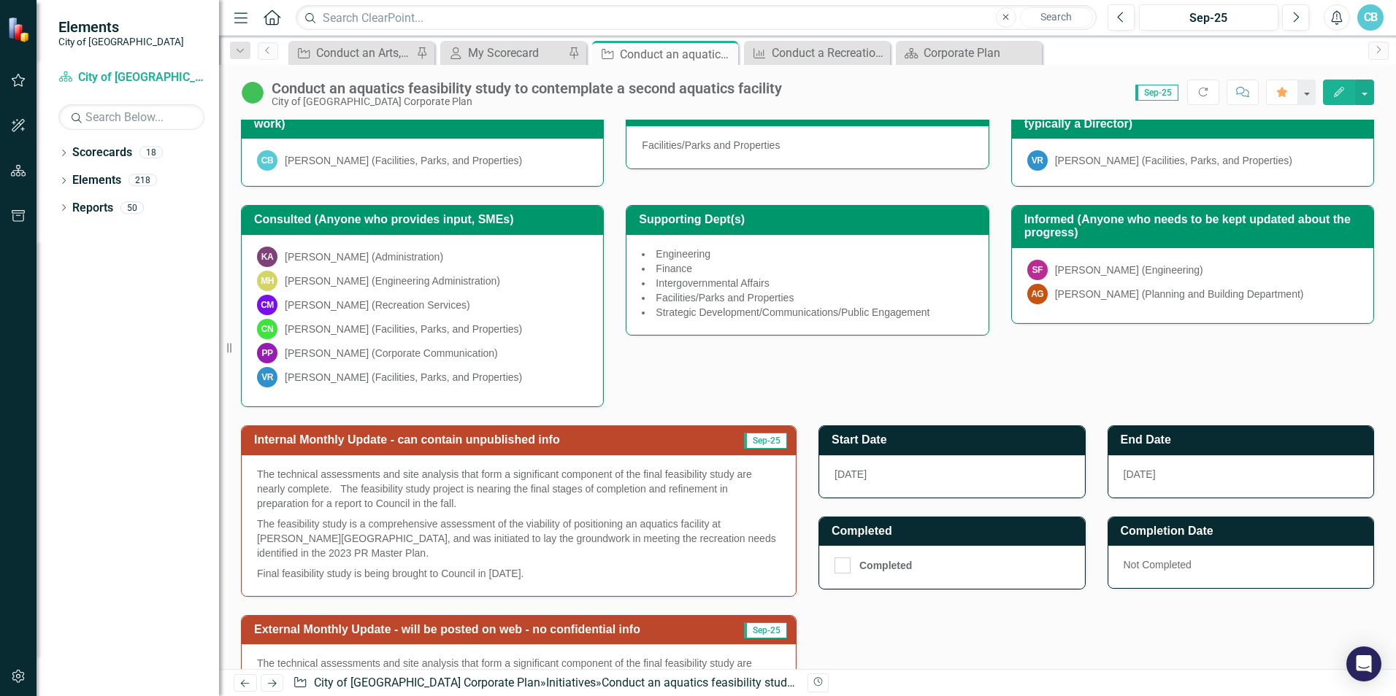
scroll to position [438, 0]
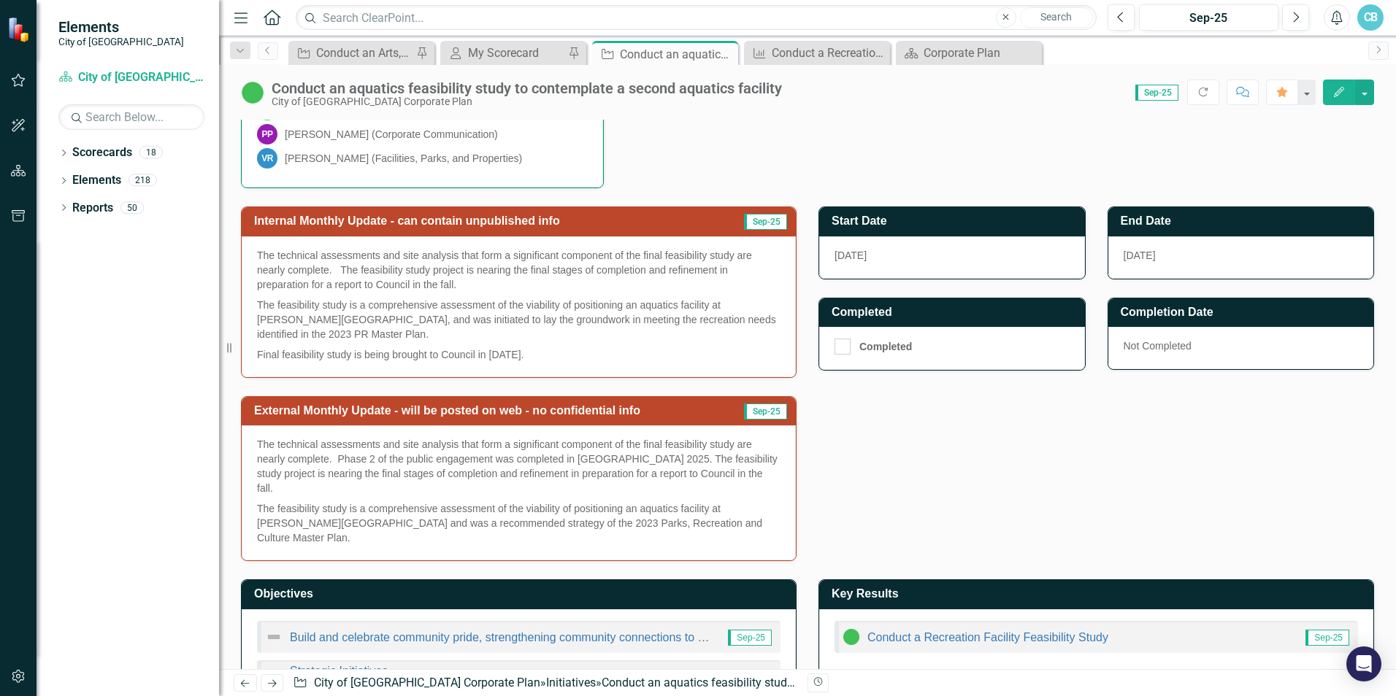
click at [751, 503] on span "The feasibility study is a comprehensive assessment of the viability of positio…" at bounding box center [509, 523] width 505 height 41
drag, startPoint x: 755, startPoint y: 509, endPoint x: 446, endPoint y: 450, distance: 314.3
click at [446, 450] on span "The technical assessments and site analysis that form a significant component o…" at bounding box center [518, 491] width 523 height 108
click at [446, 450] on span "The technical assessments and site analysis that form a significant component o…" at bounding box center [517, 466] width 520 height 55
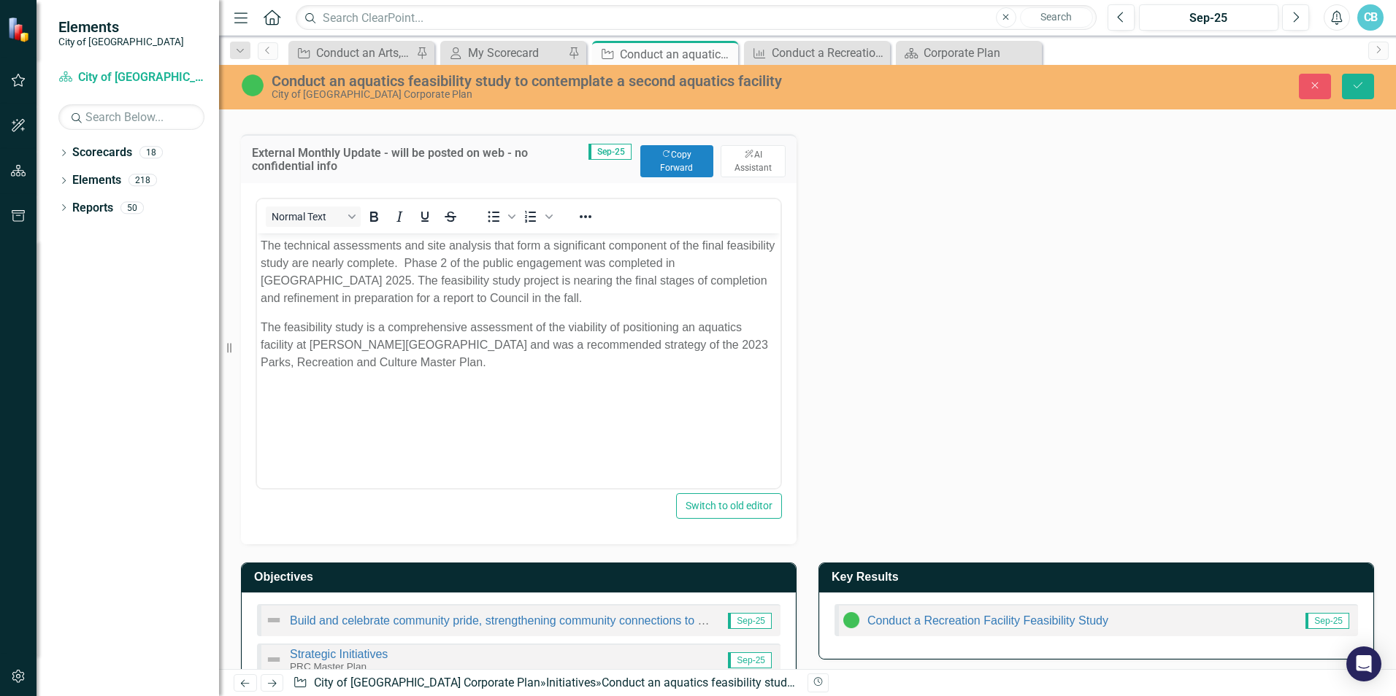
scroll to position [730, 0]
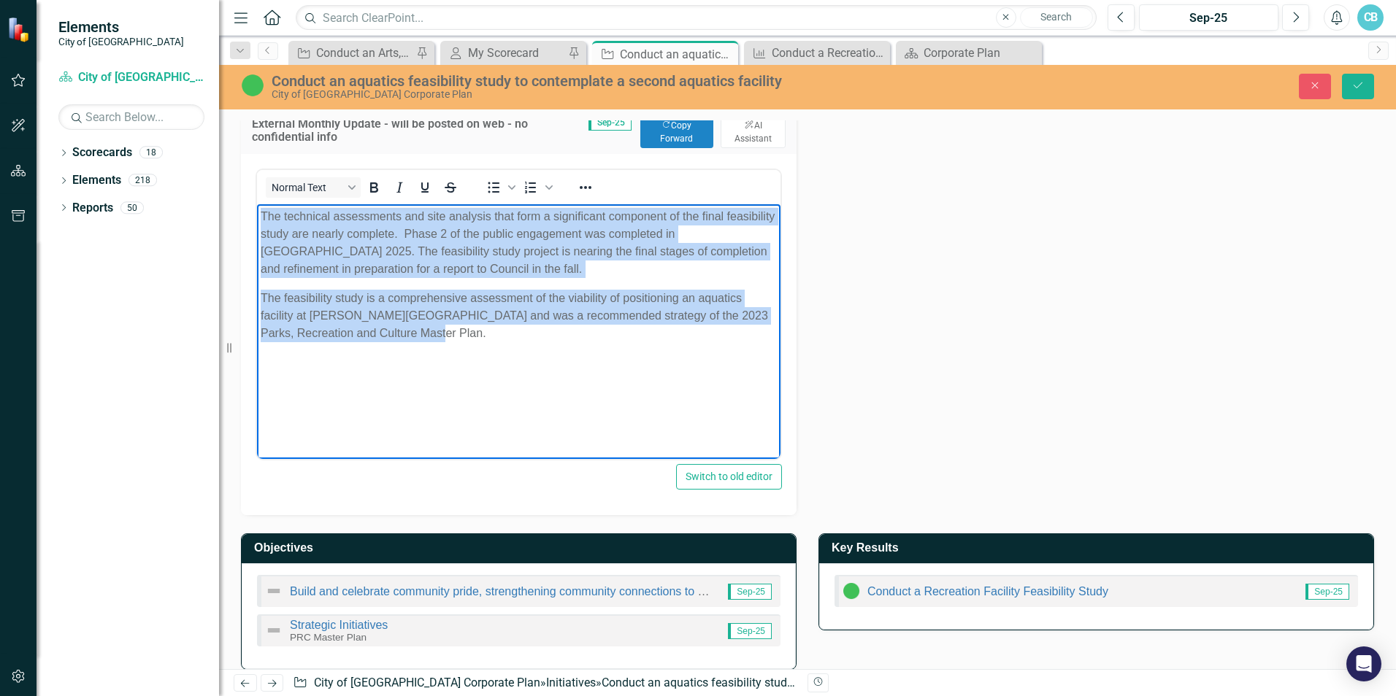
drag, startPoint x: 534, startPoint y: 373, endPoint x: 220, endPoint y: 203, distance: 357.0
click at [257, 204] on html "The technical assessments and site analysis that form a significant component o…" at bounding box center [518, 313] width 523 height 219
copy body "The technical assessments and site analysis that form a significant component o…"
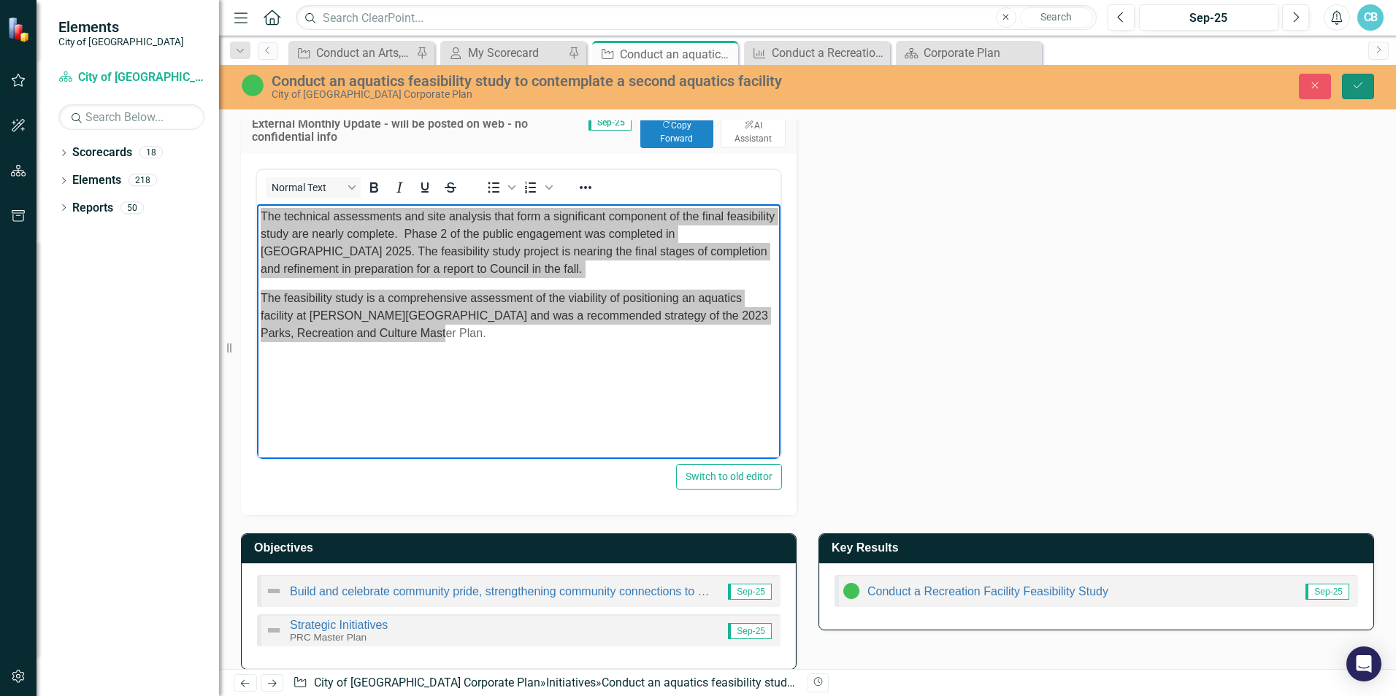
click at [1354, 84] on icon "Save" at bounding box center [1357, 85] width 13 height 10
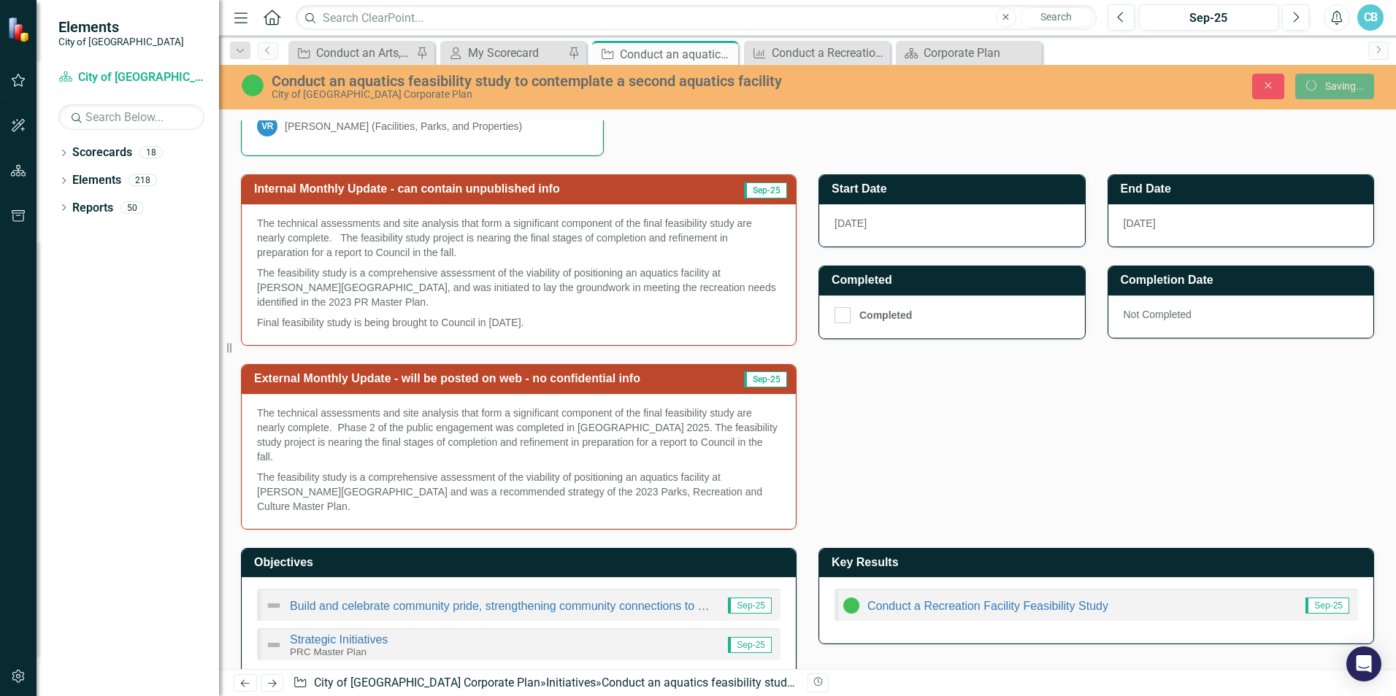
scroll to position [0, 0]
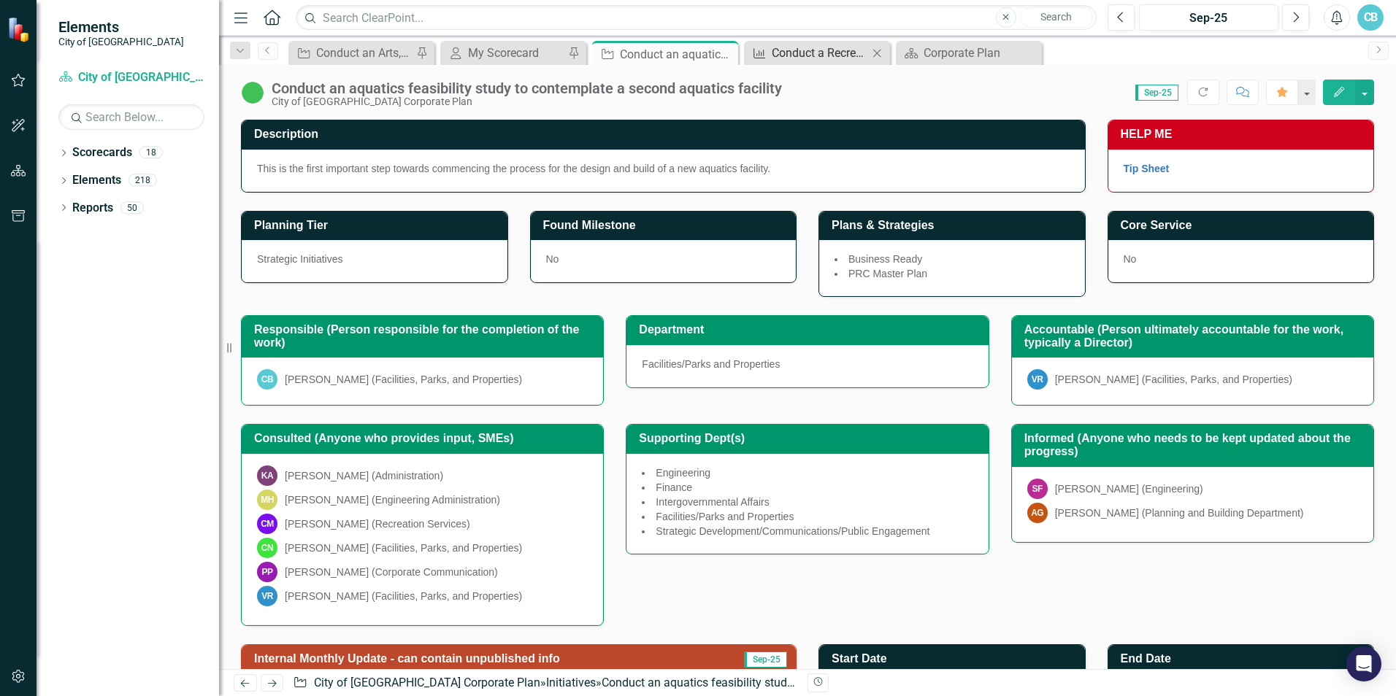
click at [846, 51] on div "Conduct a Recreation Facility Feasibility Study" at bounding box center [820, 53] width 96 height 18
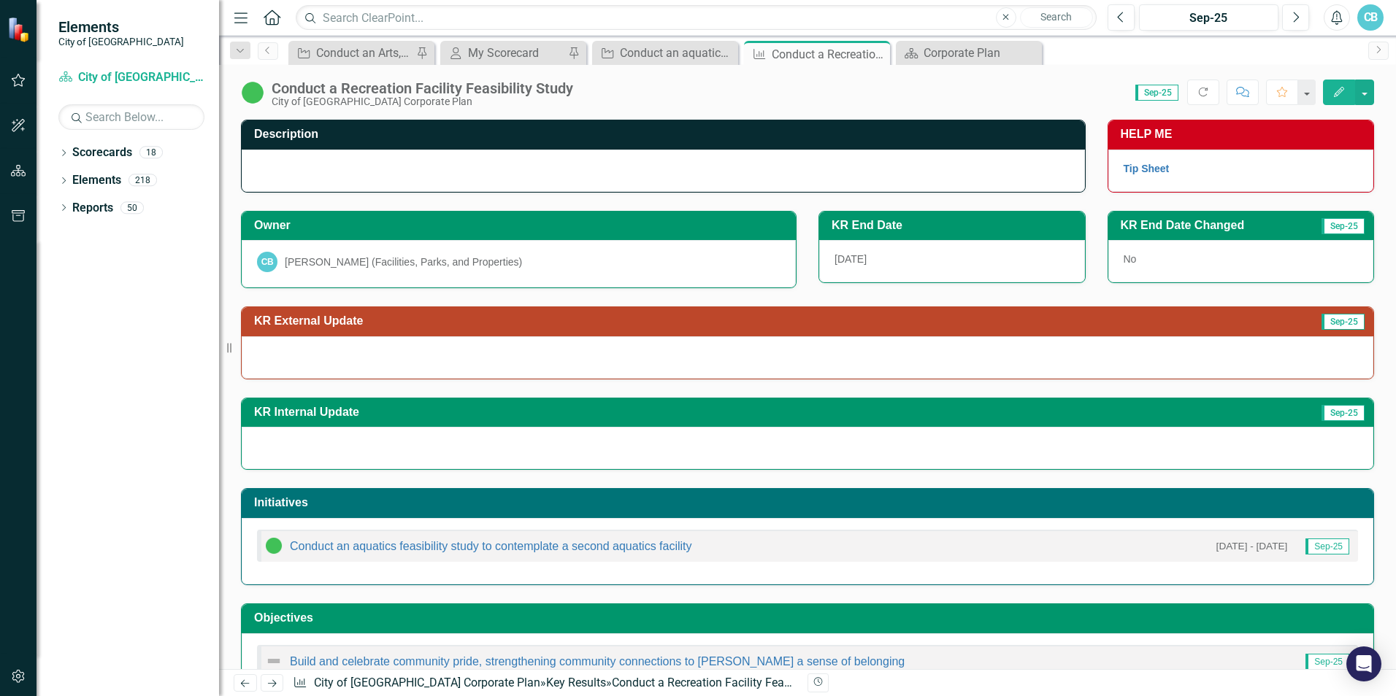
click at [535, 356] on div at bounding box center [807, 358] width 1131 height 42
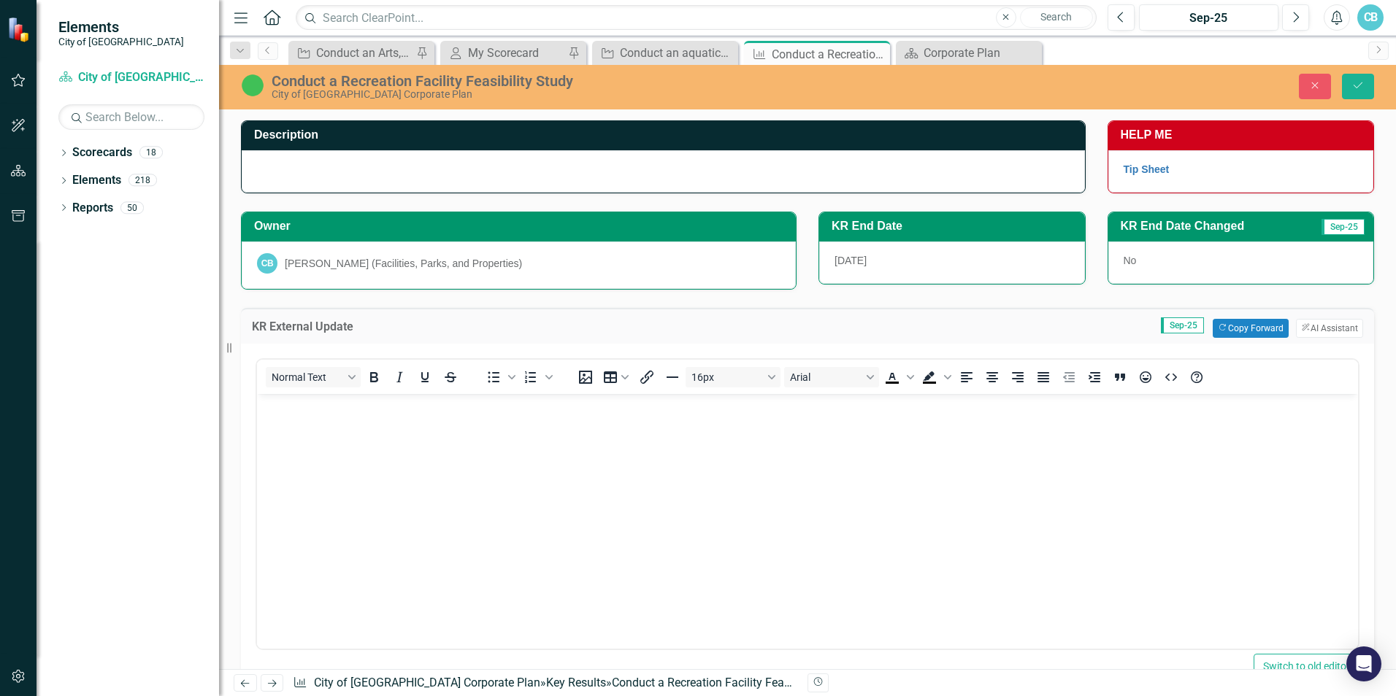
drag, startPoint x: 792, startPoint y: 749, endPoint x: 431, endPoint y: 445, distance: 471.9
click at [432, 445] on body "Rich Text Area. Press ALT-0 for help." at bounding box center [807, 502] width 1101 height 219
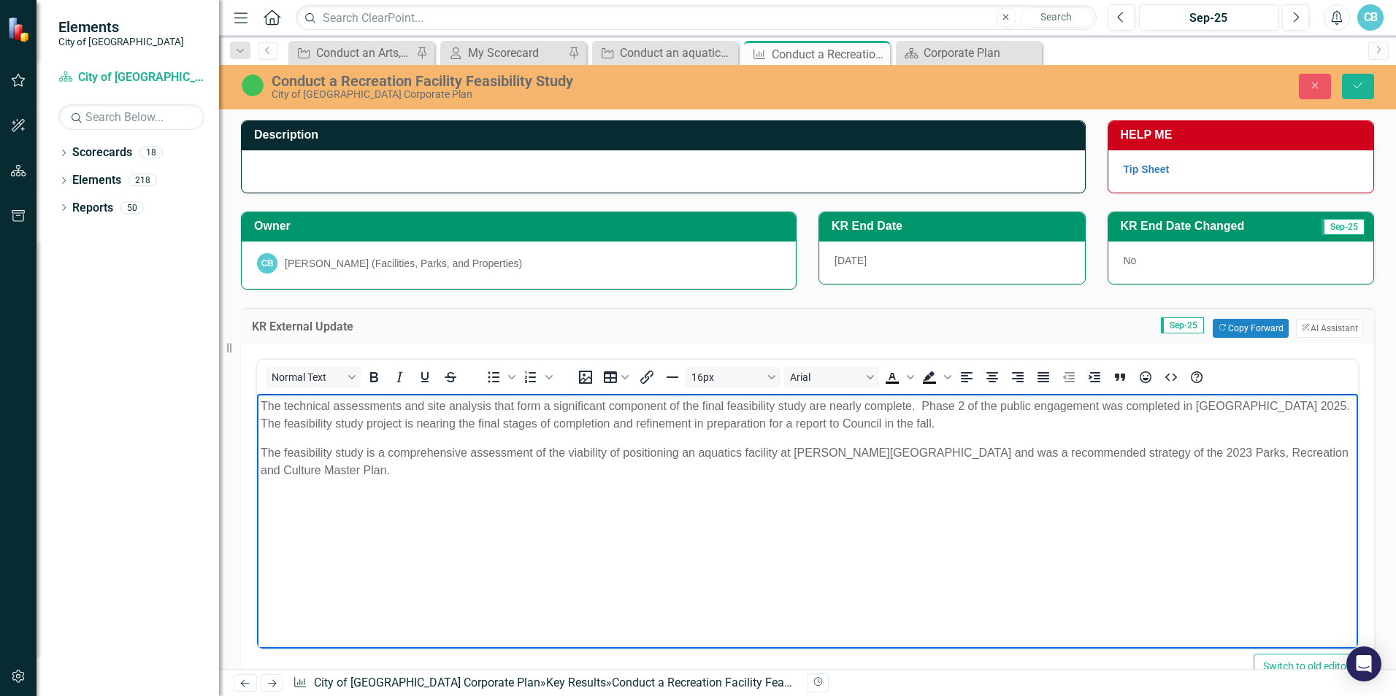
click at [659, 594] on body "The technical assessments and site analysis that form a significant component o…" at bounding box center [807, 502] width 1101 height 219
click at [1353, 82] on icon "Save" at bounding box center [1357, 85] width 13 height 10
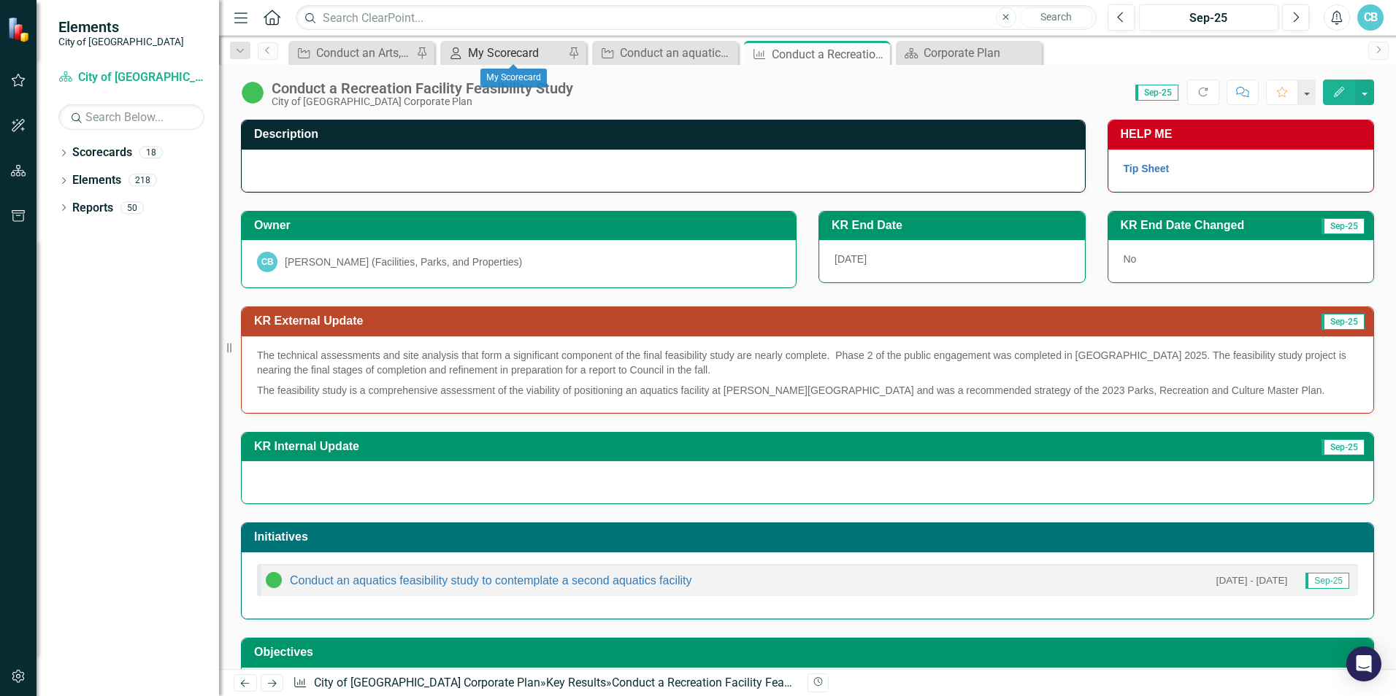
click at [509, 49] on div "My Scorecard" at bounding box center [516, 53] width 96 height 18
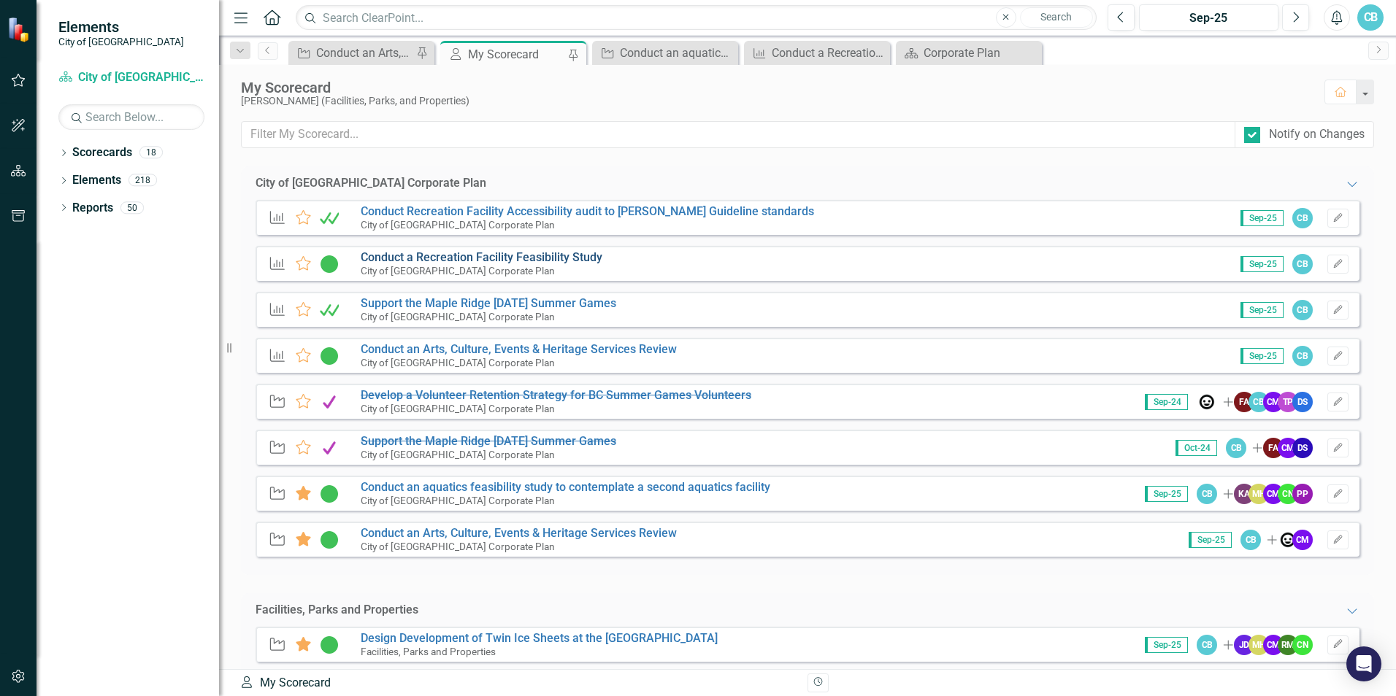
click at [426, 260] on link "Conduct a Recreation Facility Feasibility Study" at bounding box center [482, 257] width 242 height 14
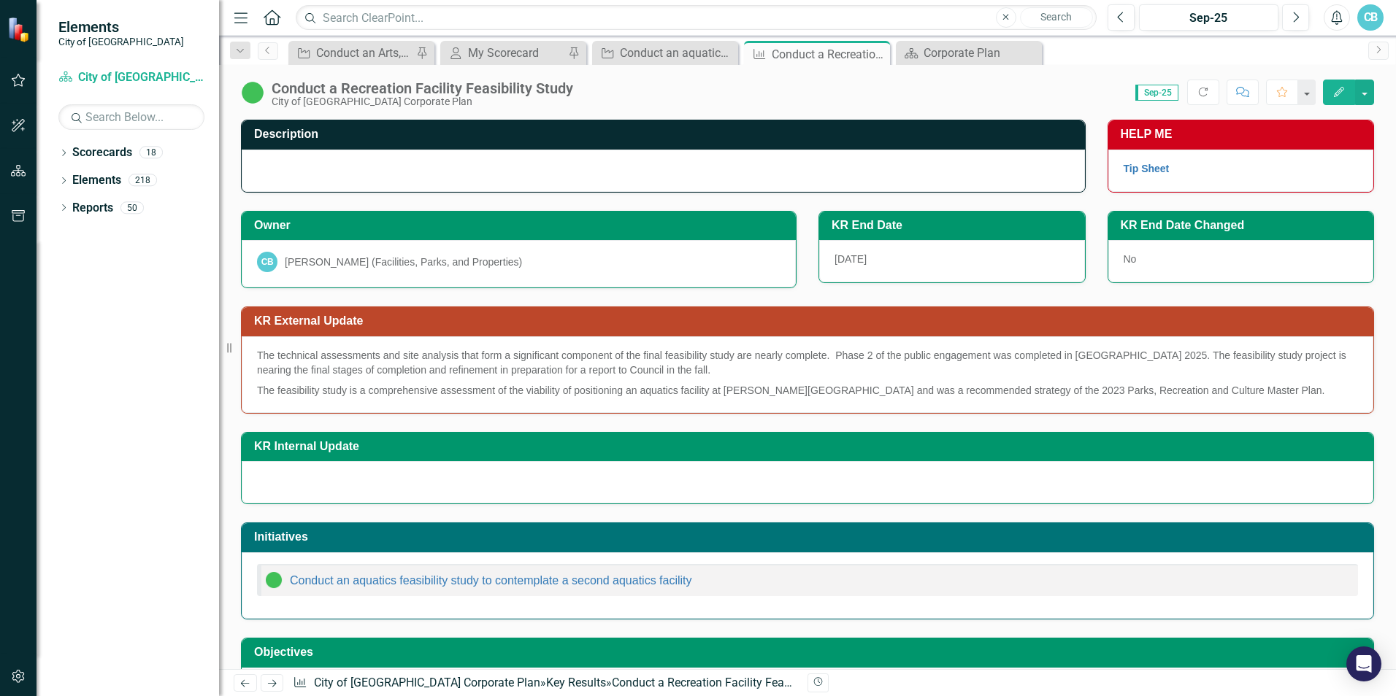
click at [426, 260] on div "[PERSON_NAME] (Facilities, Parks, and Properties)" at bounding box center [403, 262] width 237 height 15
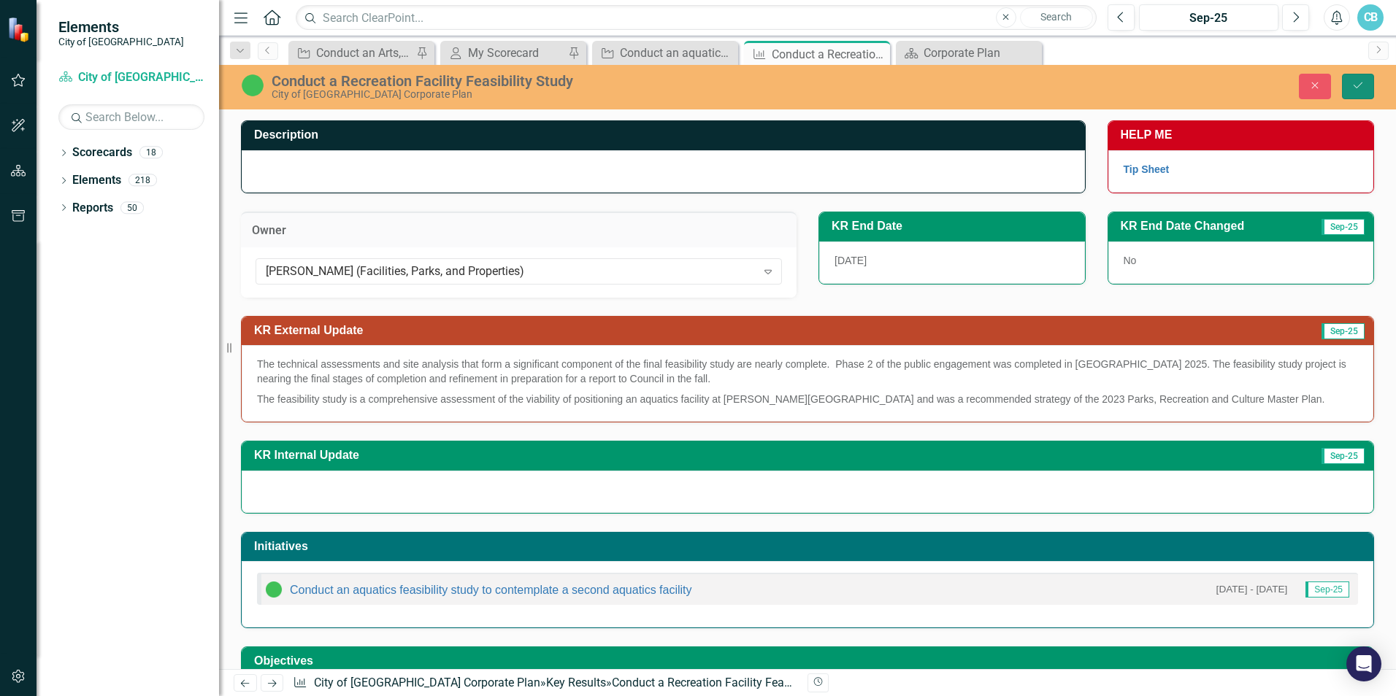
click at [1361, 86] on icon "Save" at bounding box center [1357, 85] width 13 height 10
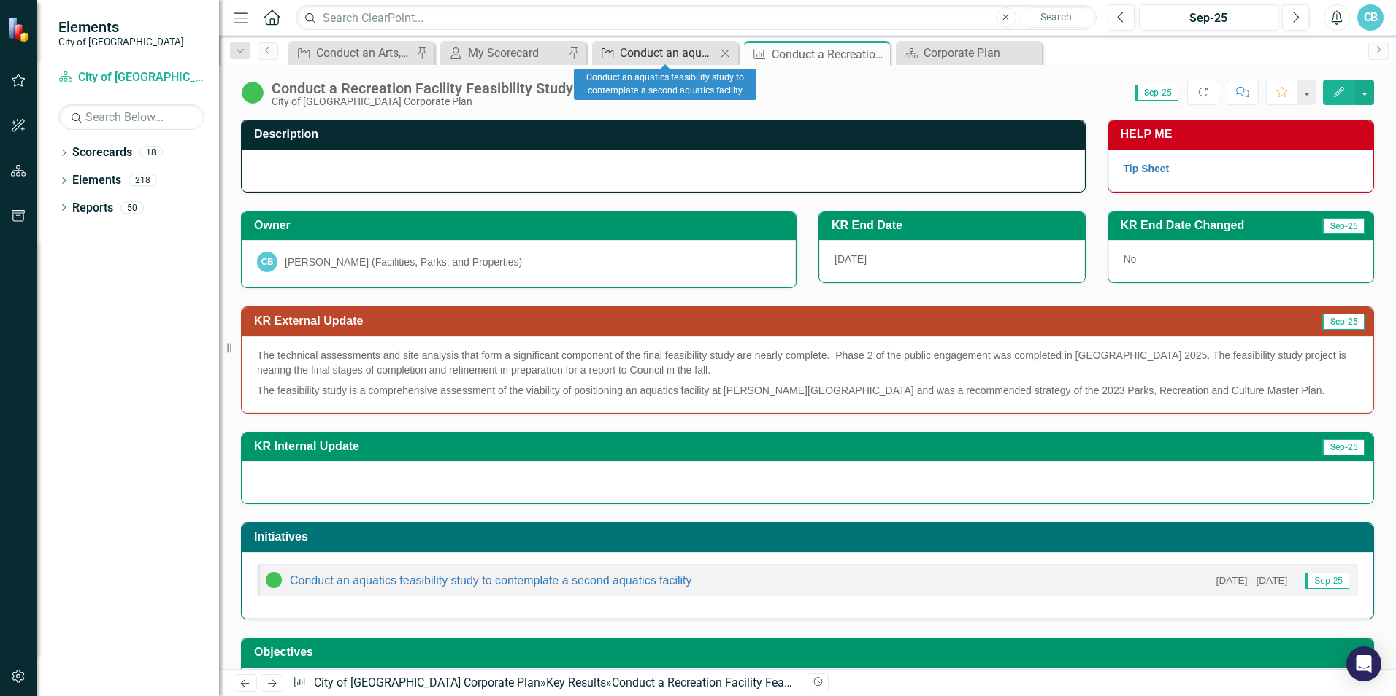
click at [693, 55] on div "Conduct an aquatics feasibility study to contemplate a second aquatics facility" at bounding box center [668, 53] width 96 height 18
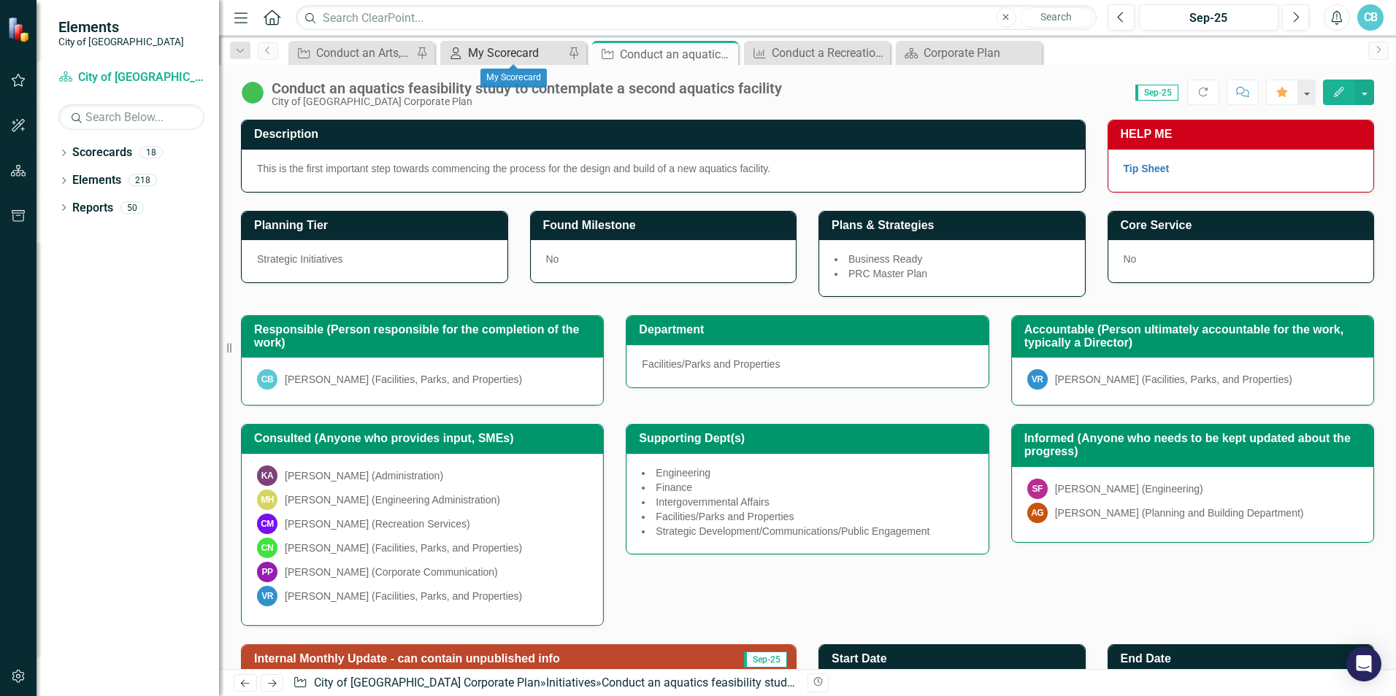
click at [491, 51] on div "My Scorecard" at bounding box center [516, 53] width 96 height 18
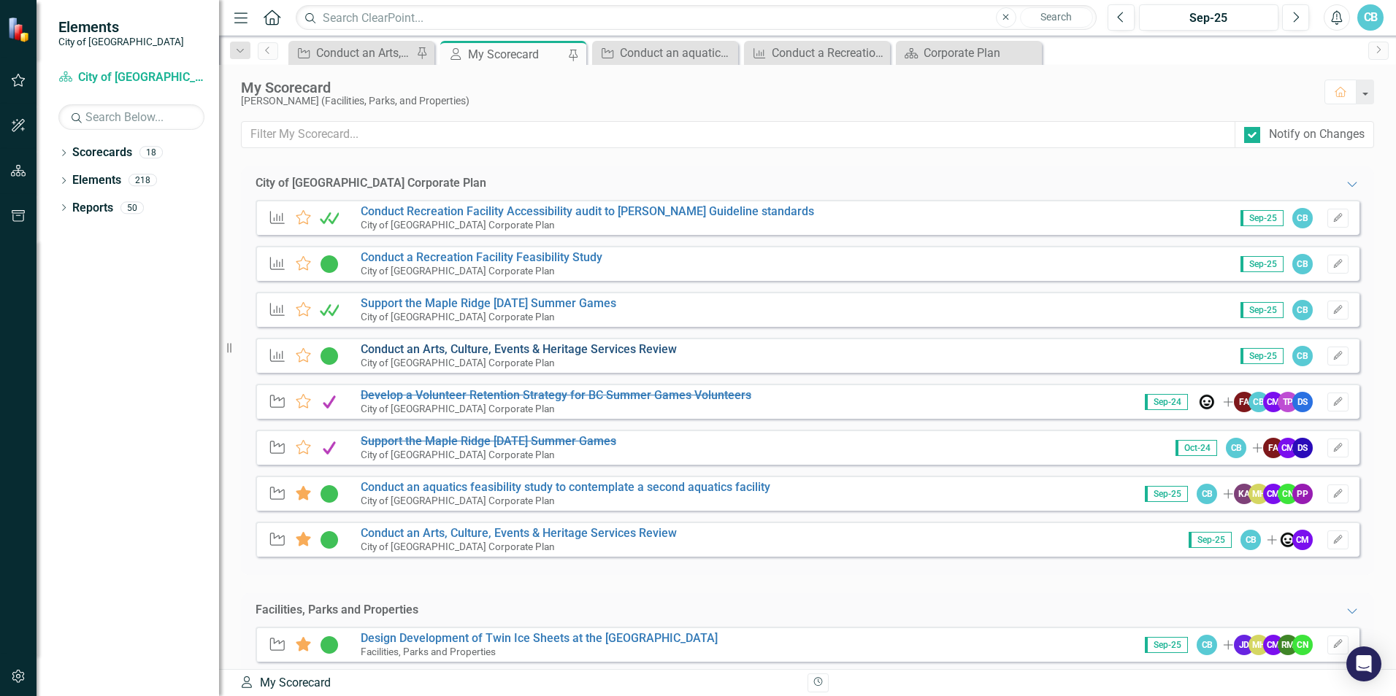
click at [479, 345] on link "Conduct an Arts, Culture, Events & Heritage Services Review" at bounding box center [519, 349] width 316 height 14
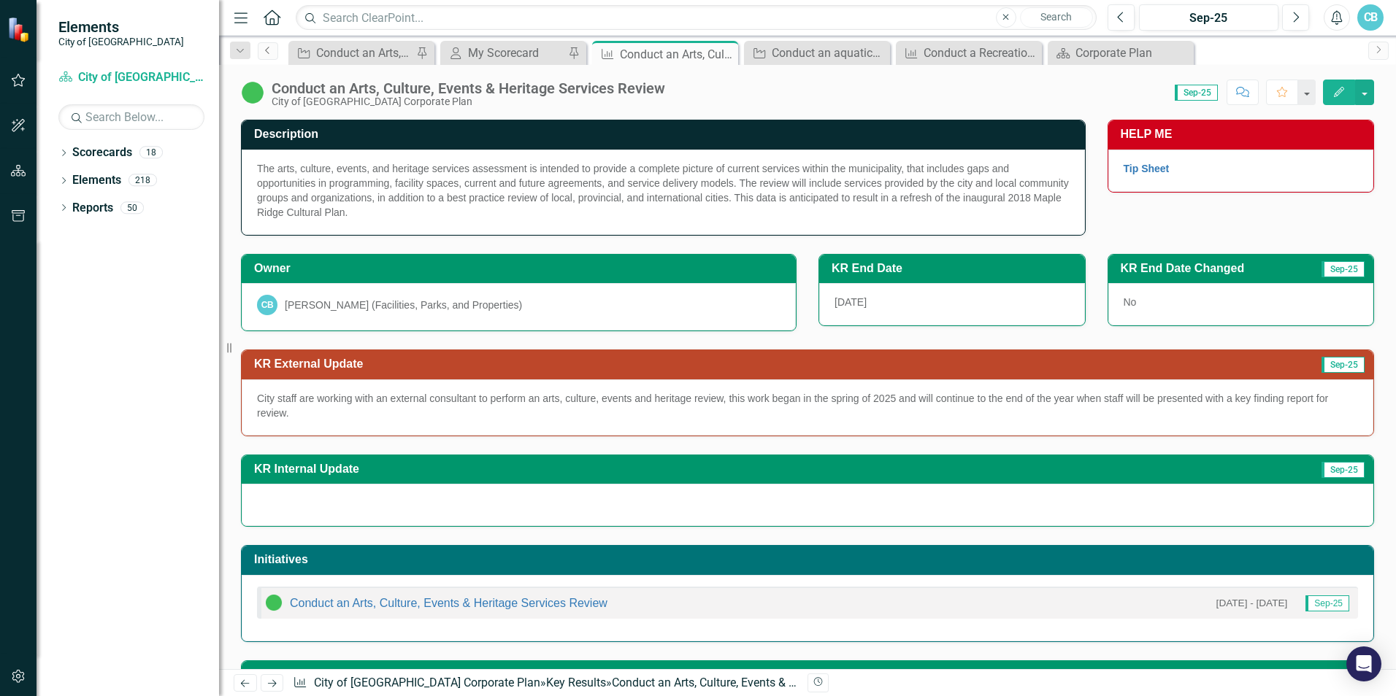
click at [272, 49] on icon "Previous" at bounding box center [268, 50] width 12 height 9
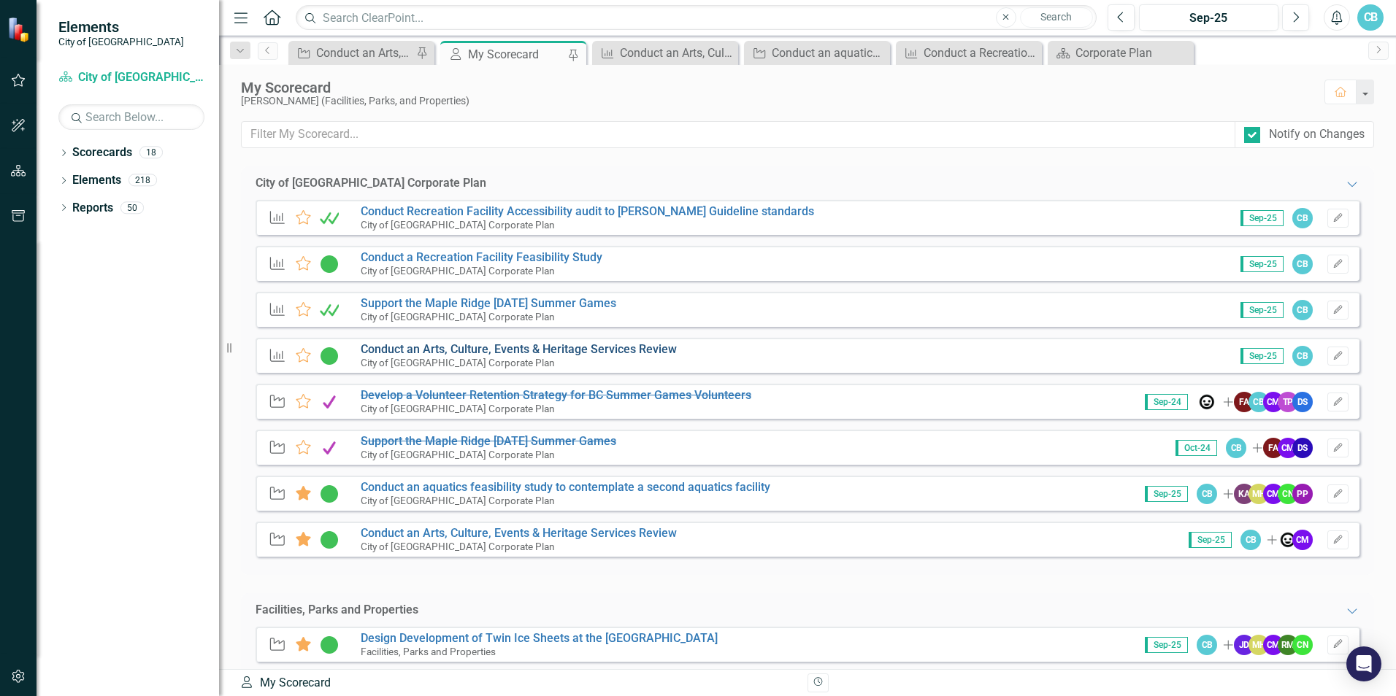
click at [557, 349] on link "Conduct an Arts, Culture, Events & Heritage Services Review" at bounding box center [519, 349] width 316 height 14
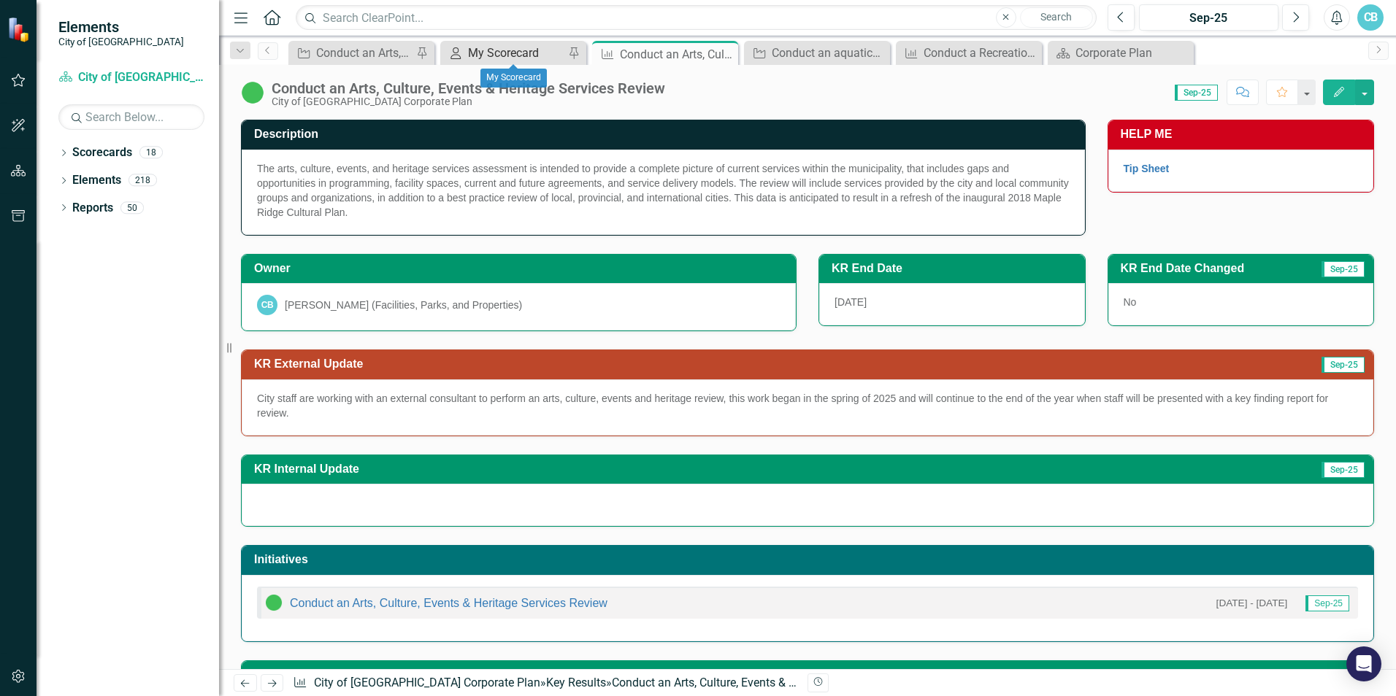
click at [501, 49] on div "My Scorecard" at bounding box center [516, 53] width 96 height 18
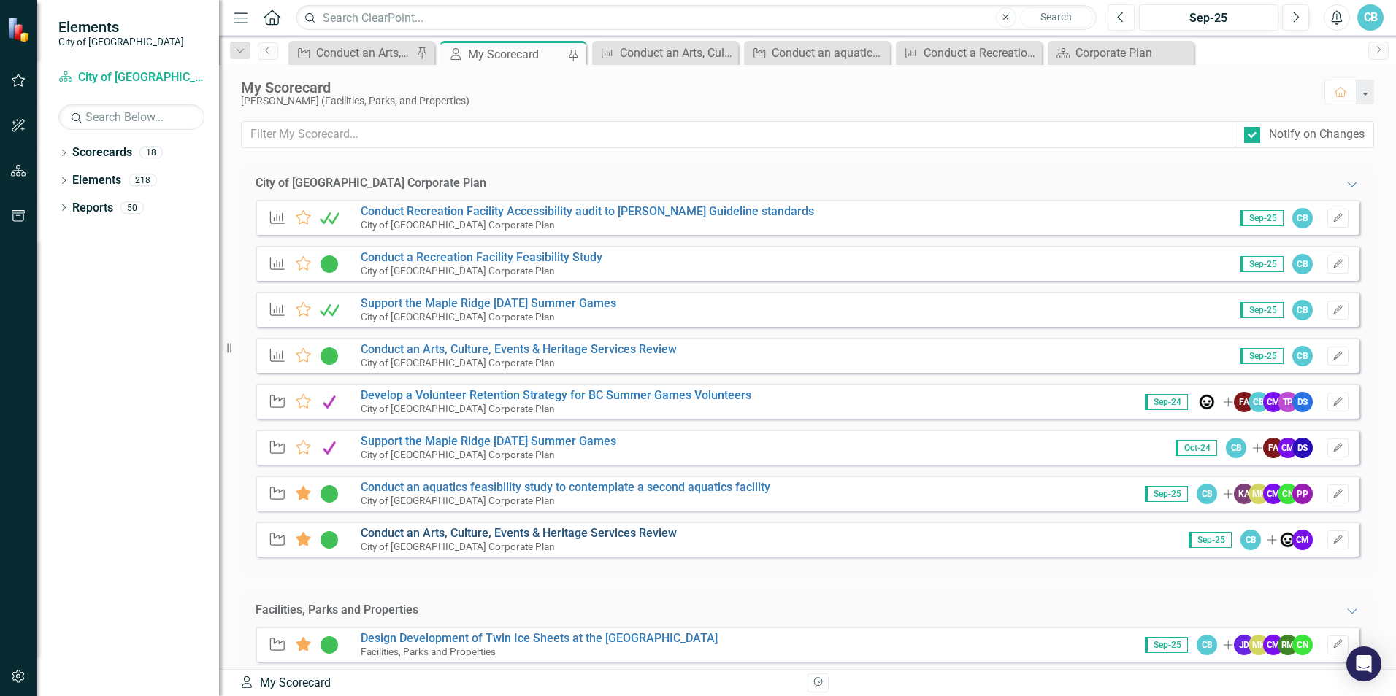
click at [569, 533] on link "Conduct an Arts, Culture, Events & Heritage Services Review" at bounding box center [519, 533] width 316 height 14
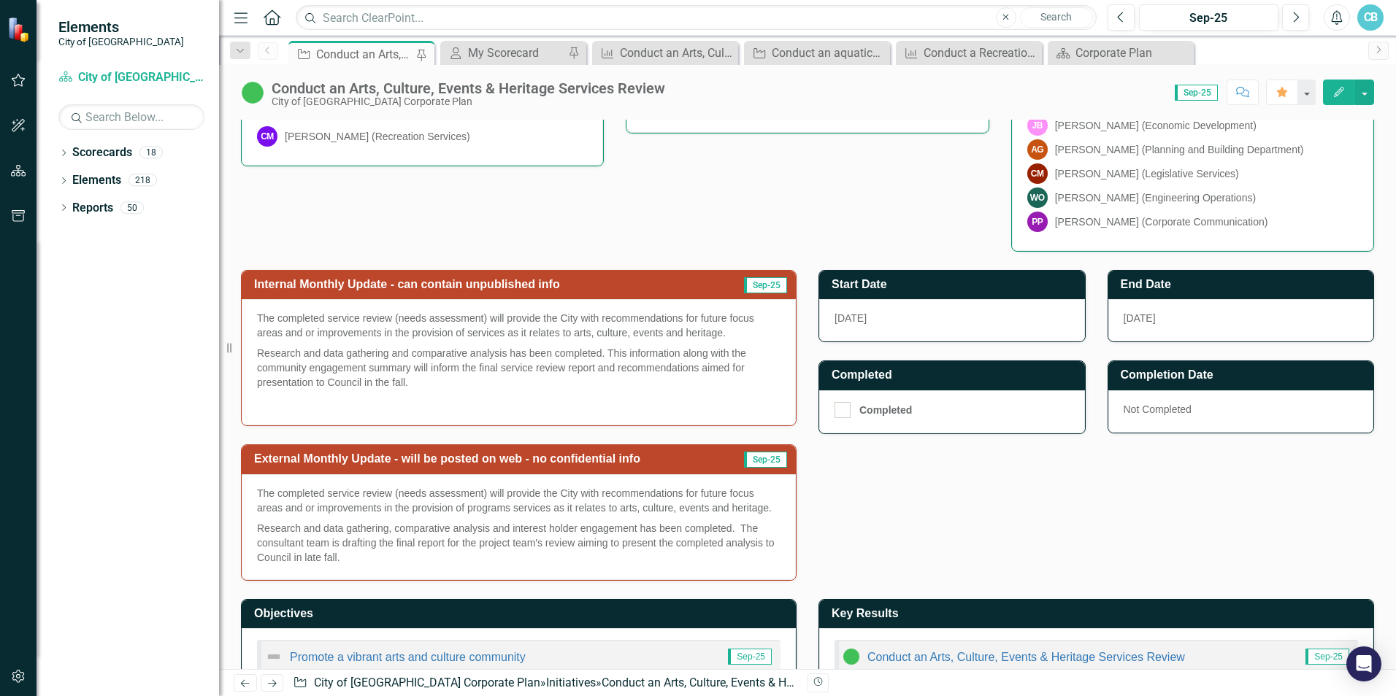
scroll to position [365, 0]
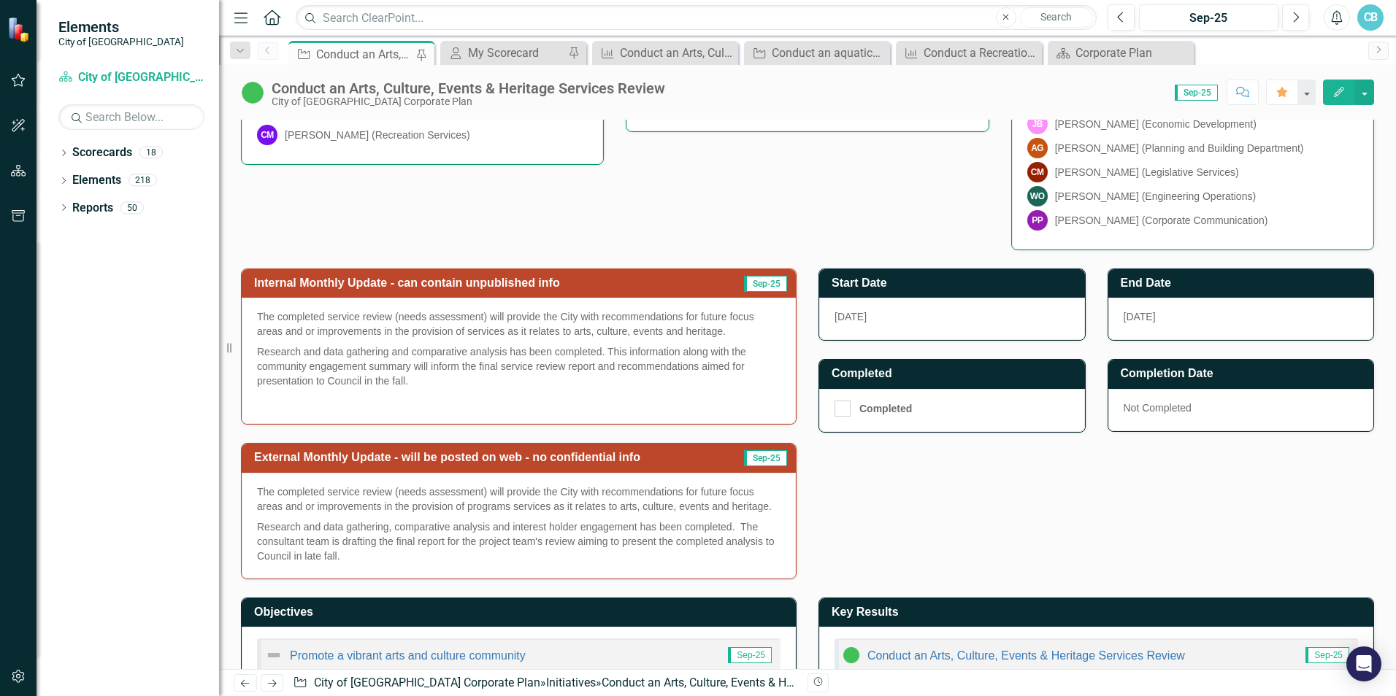
click at [594, 514] on p "The completed service review (needs assessment) will provide the City with reco…" at bounding box center [518, 501] width 523 height 32
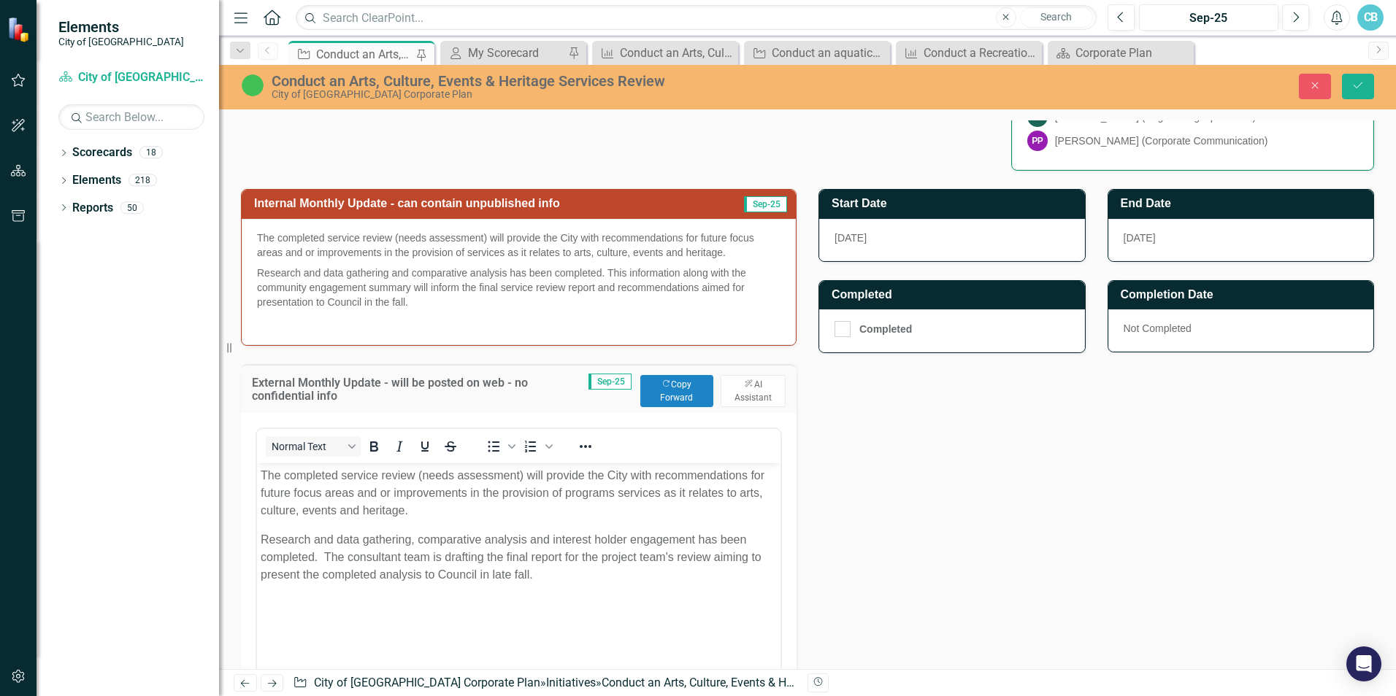
scroll to position [584, 0]
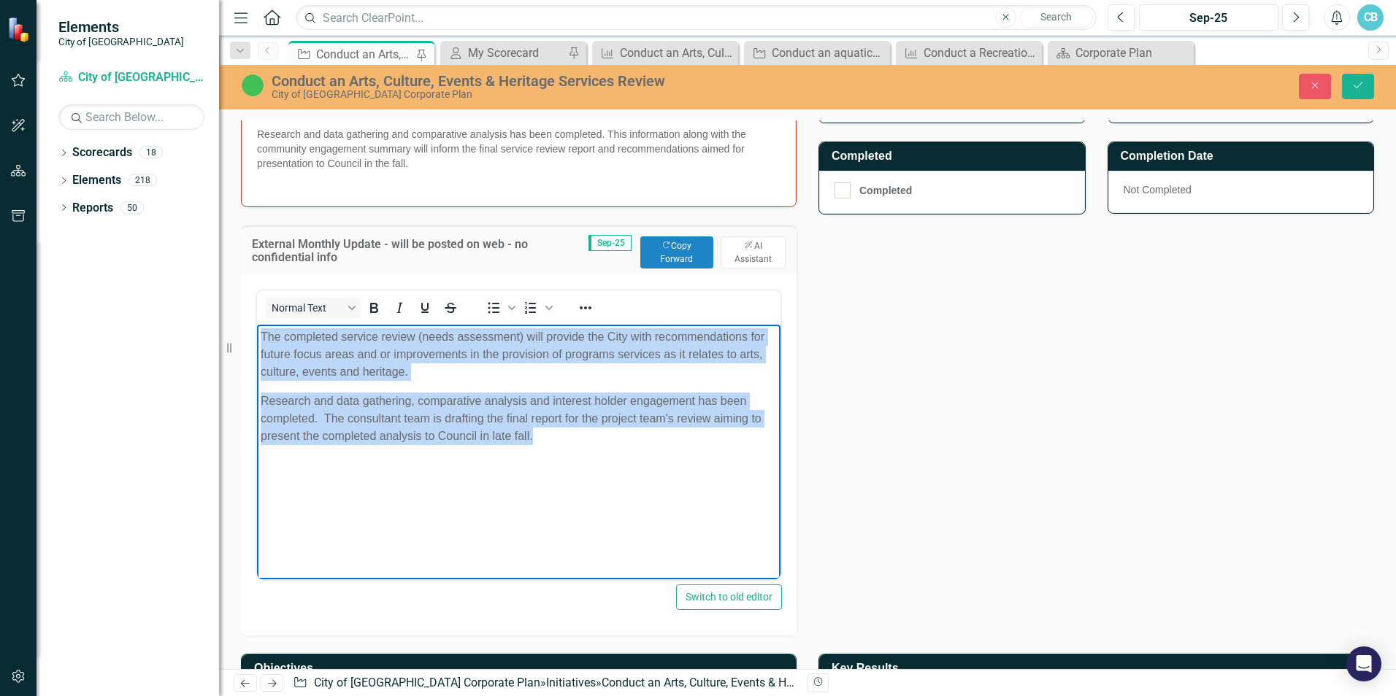
drag, startPoint x: 476, startPoint y: 449, endPoint x: 491, endPoint y: 669, distance: 220.3
click at [257, 345] on html "The completed service review (needs assessment) will provide the City with reco…" at bounding box center [518, 433] width 523 height 219
copy body "The completed service review (needs assessment) will provide the City with reco…"
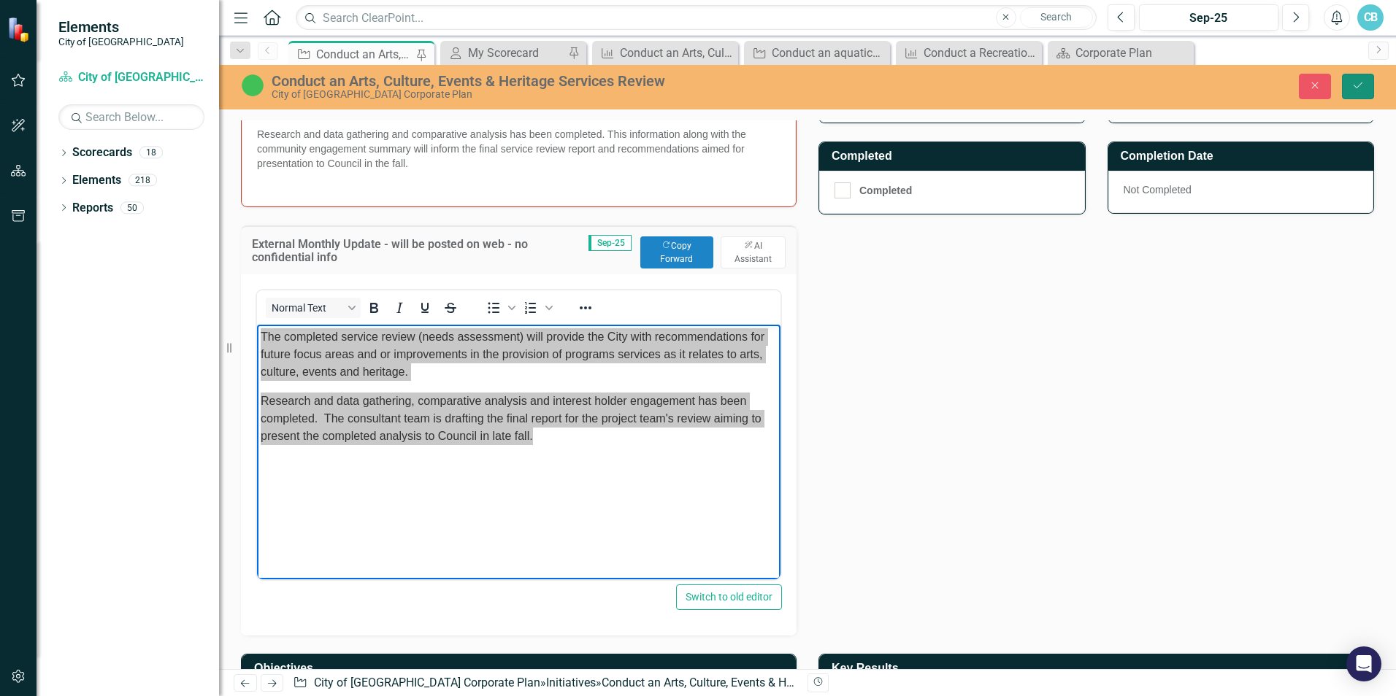
click at [1356, 86] on icon "Save" at bounding box center [1357, 85] width 13 height 10
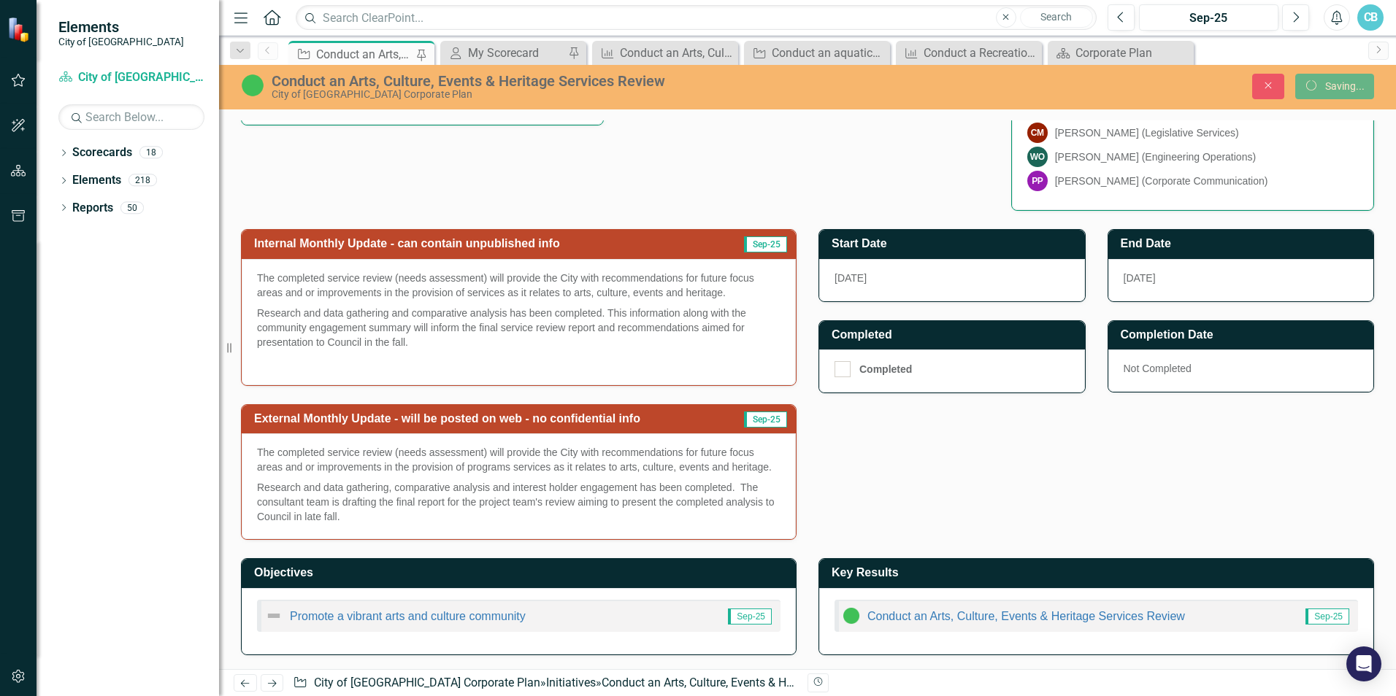
scroll to position [405, 0]
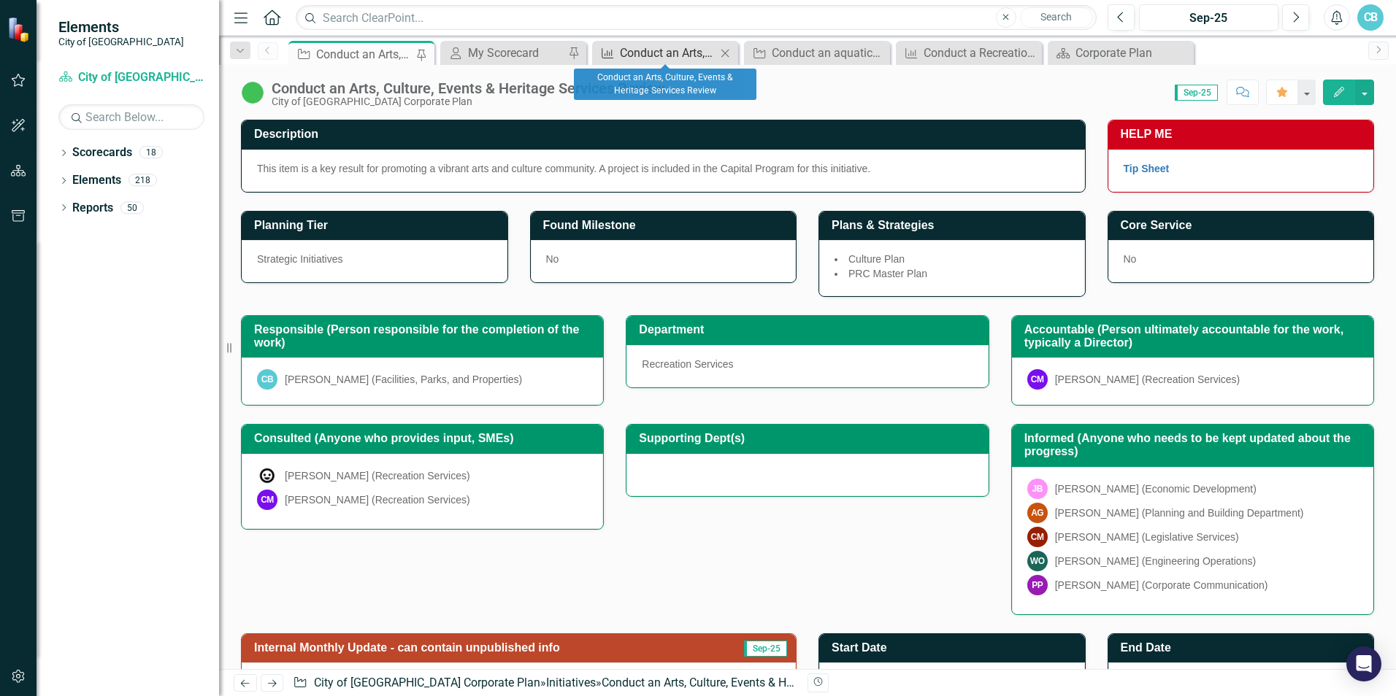
click at [648, 60] on div "Conduct an Arts, Culture, Events & Heritage Services Review" at bounding box center [668, 53] width 96 height 18
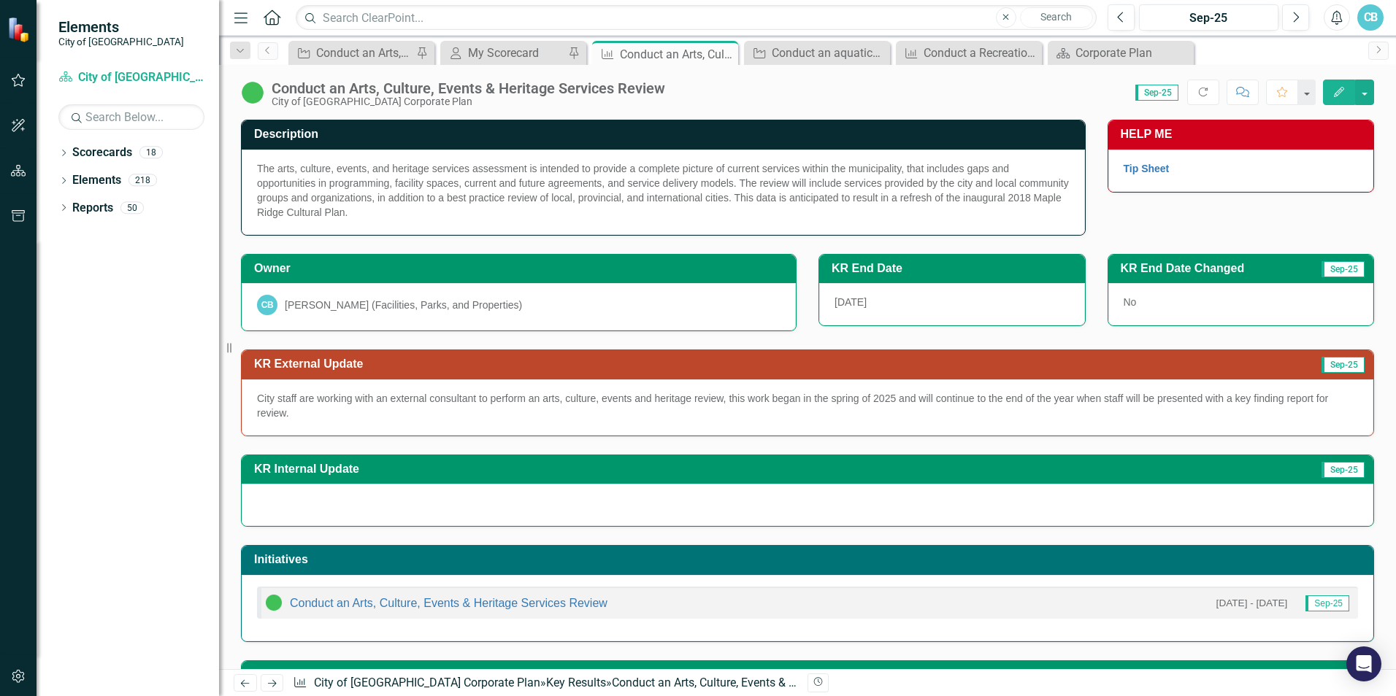
click at [333, 406] on p "City staff are working with an external consultant to perform an arts, culture,…" at bounding box center [807, 405] width 1101 height 29
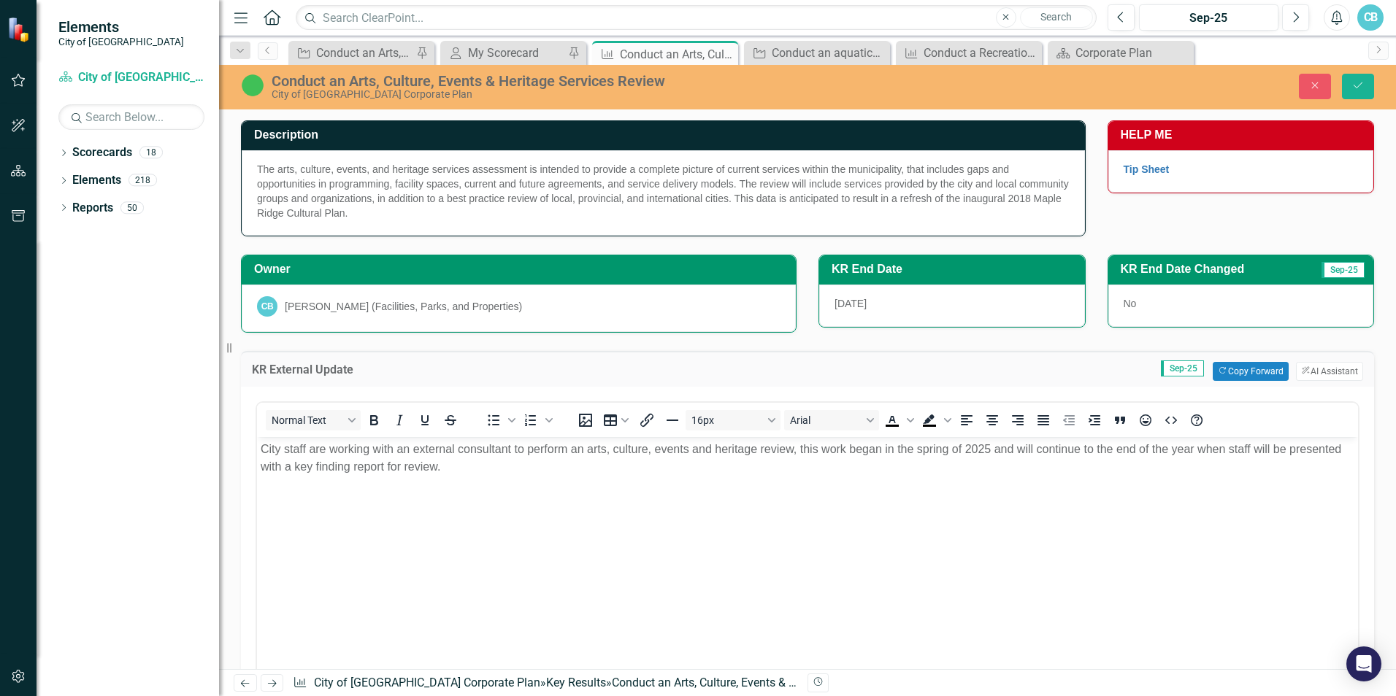
click at [352, 521] on body "City staff are working with an external consultant to perform an arts, culture,…" at bounding box center [807, 546] width 1101 height 219
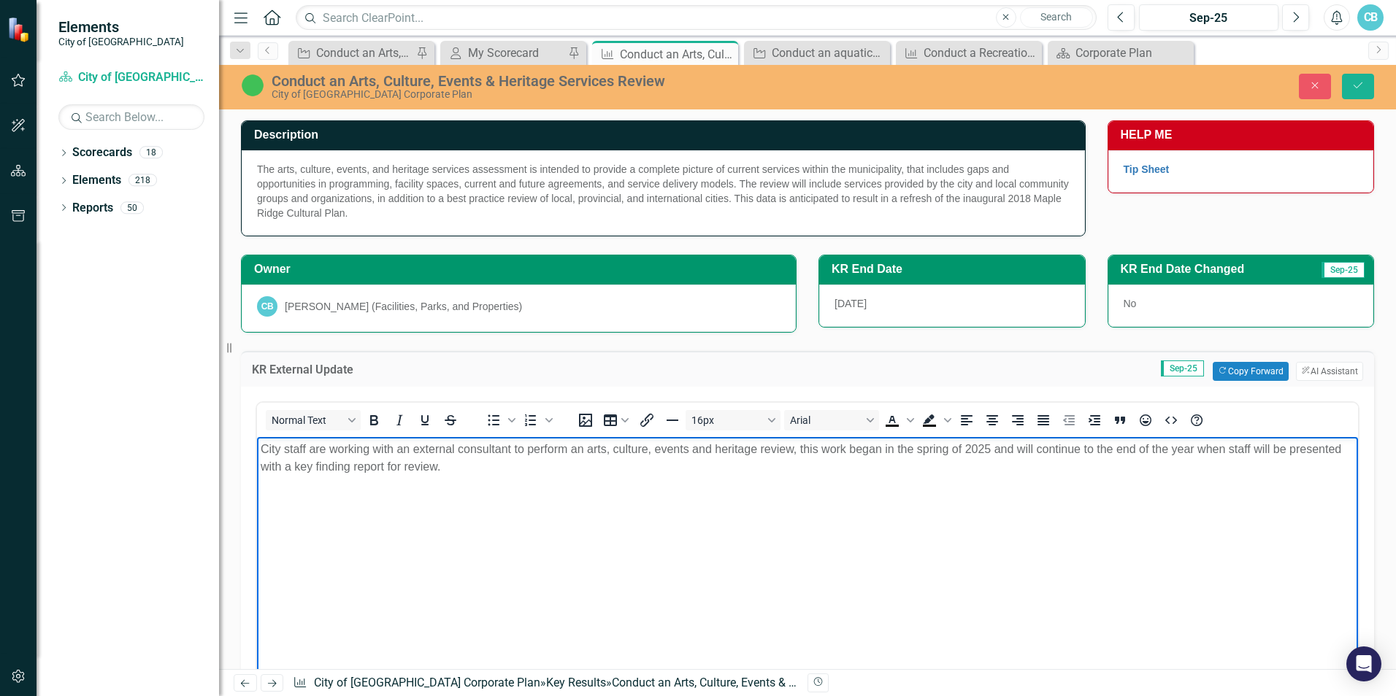
drag, startPoint x: 522, startPoint y: 480, endPoint x: 504, endPoint y: 891, distance: 412.1
click at [257, 437] on html "City staff are working with an external consultant to perform an arts, culture,…" at bounding box center [807, 546] width 1101 height 219
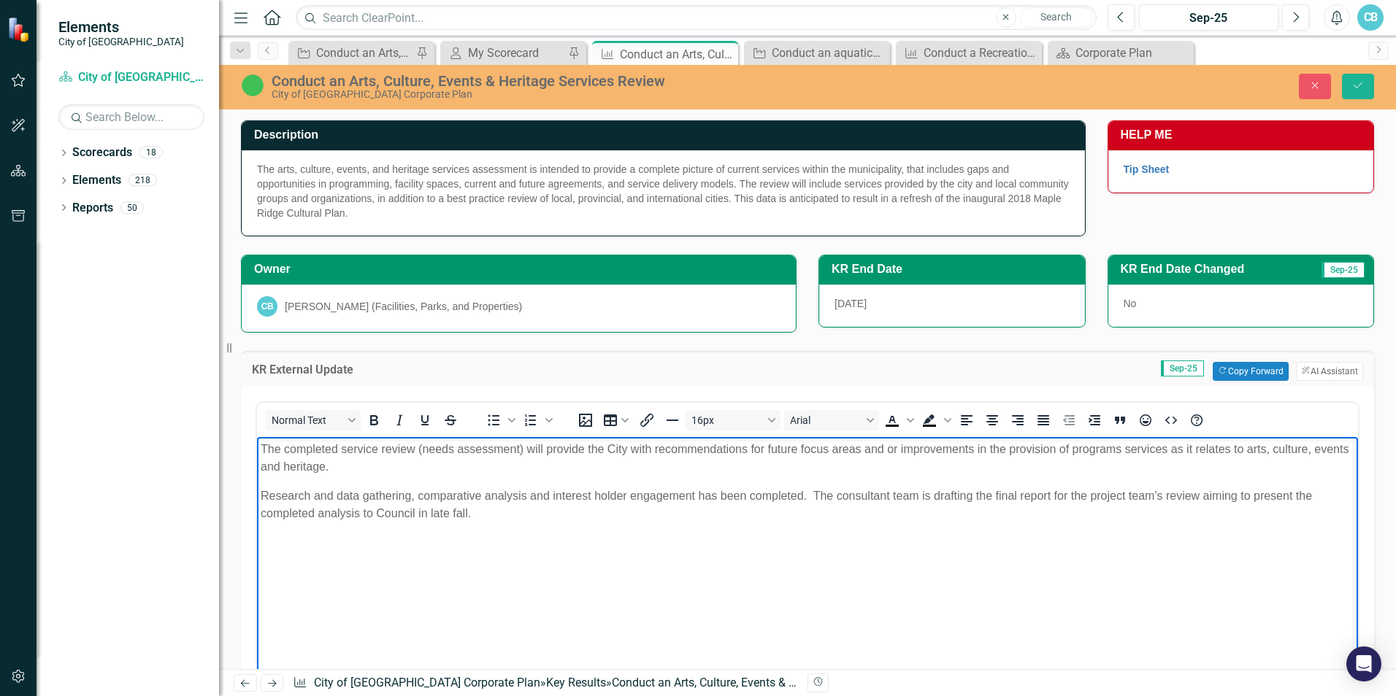
click at [517, 569] on body "The completed service review (needs assessment) will provide the City with reco…" at bounding box center [807, 546] width 1101 height 219
click at [1353, 82] on icon "Save" at bounding box center [1357, 85] width 13 height 10
